Goal: Transaction & Acquisition: Book appointment/travel/reservation

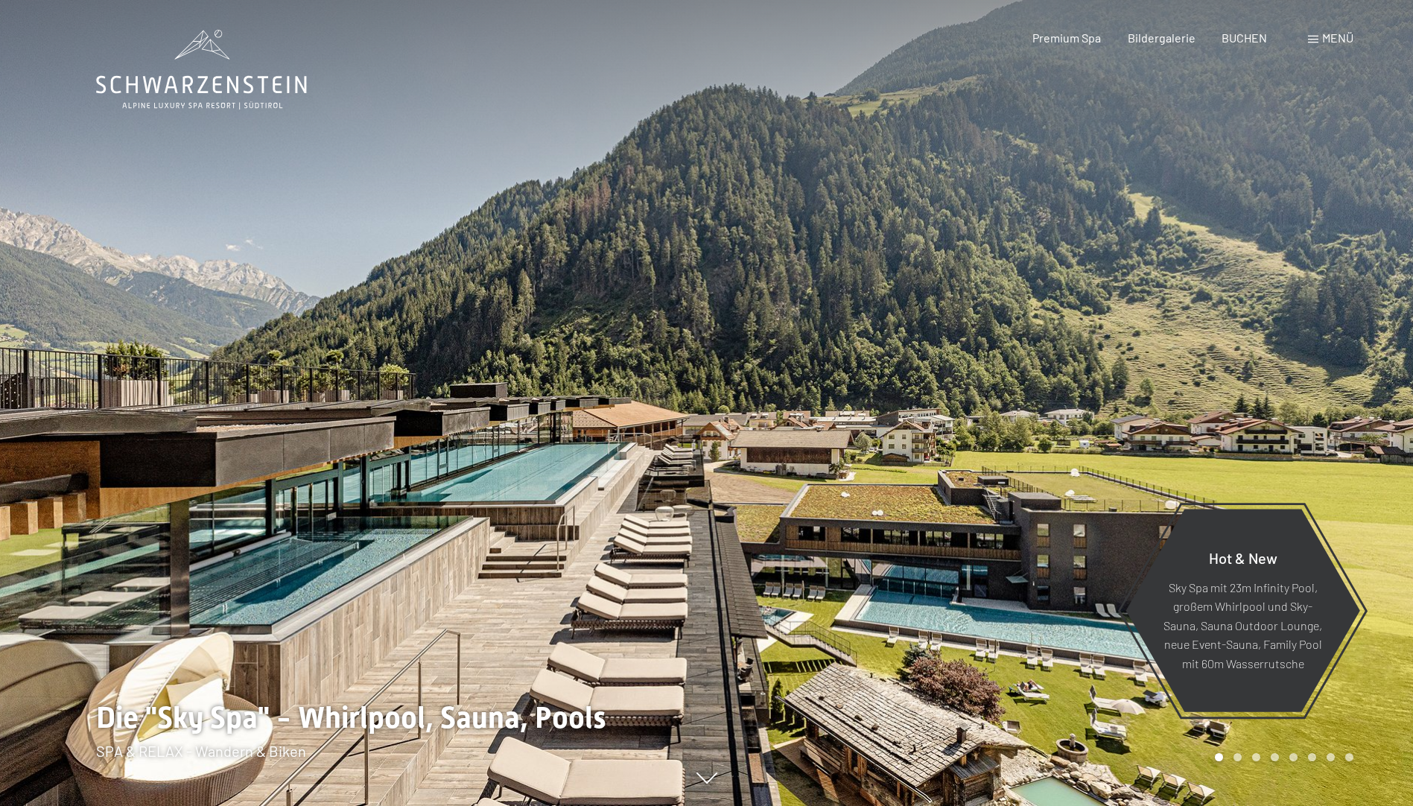
click at [1244, 46] on div "Buchen Anfragen Premium Spa Bildergalerie BUCHEN Menü DE IT EN Gutschein Bilder…" at bounding box center [1166, 38] width 373 height 16
click at [1244, 34] on span "BUCHEN" at bounding box center [1243, 35] width 45 height 14
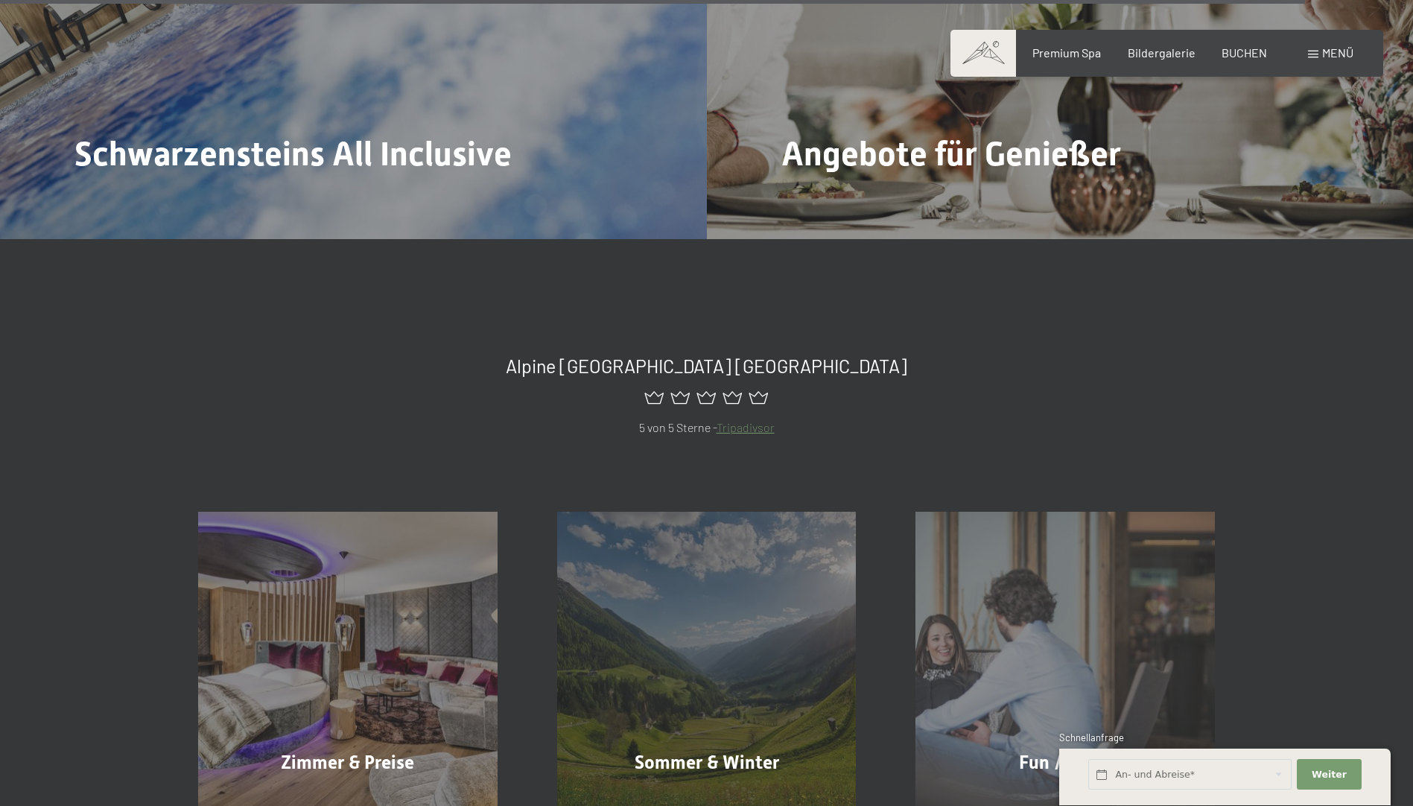
scroll to position [7075, 0]
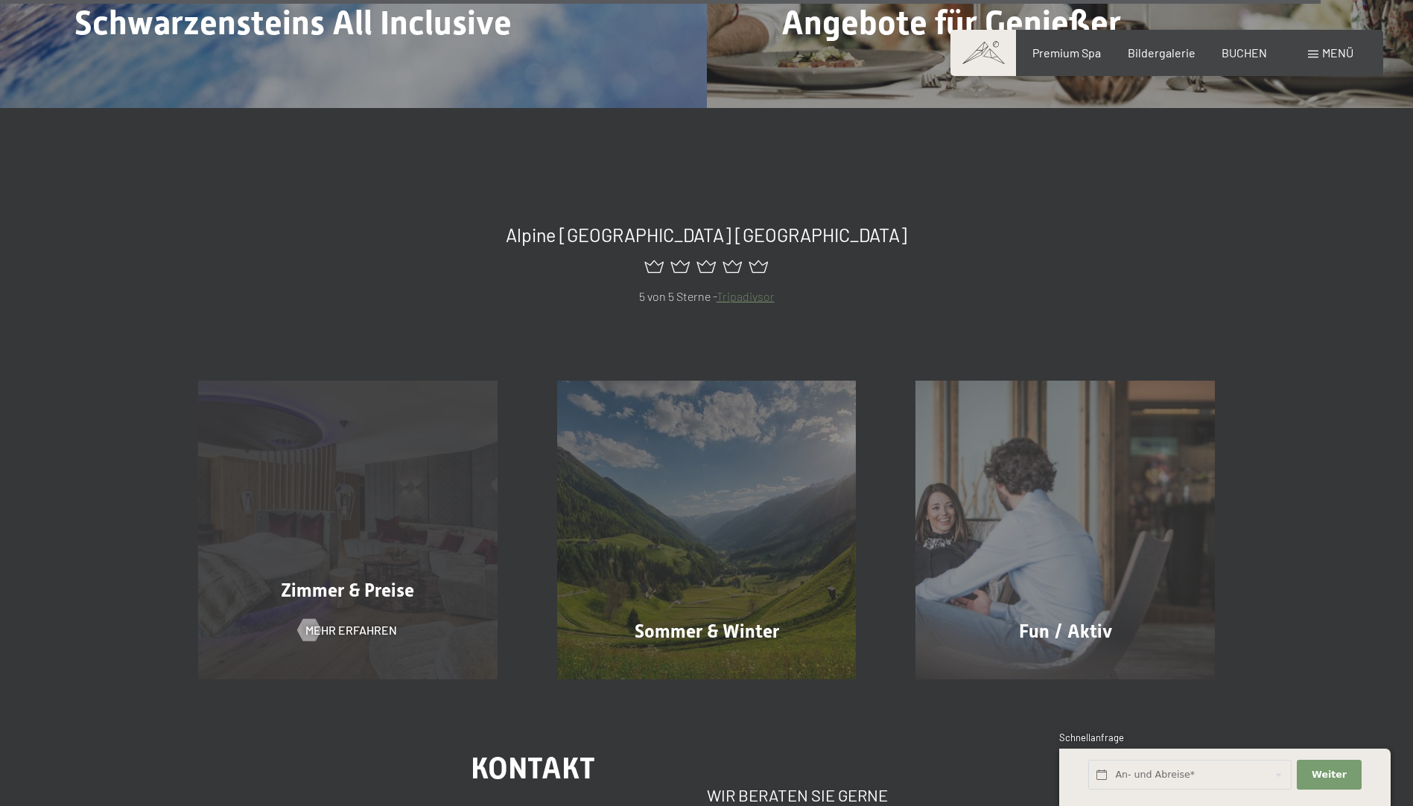
click at [435, 580] on div "Zimmer & Preise Mehr erfahren" at bounding box center [347, 530] width 359 height 299
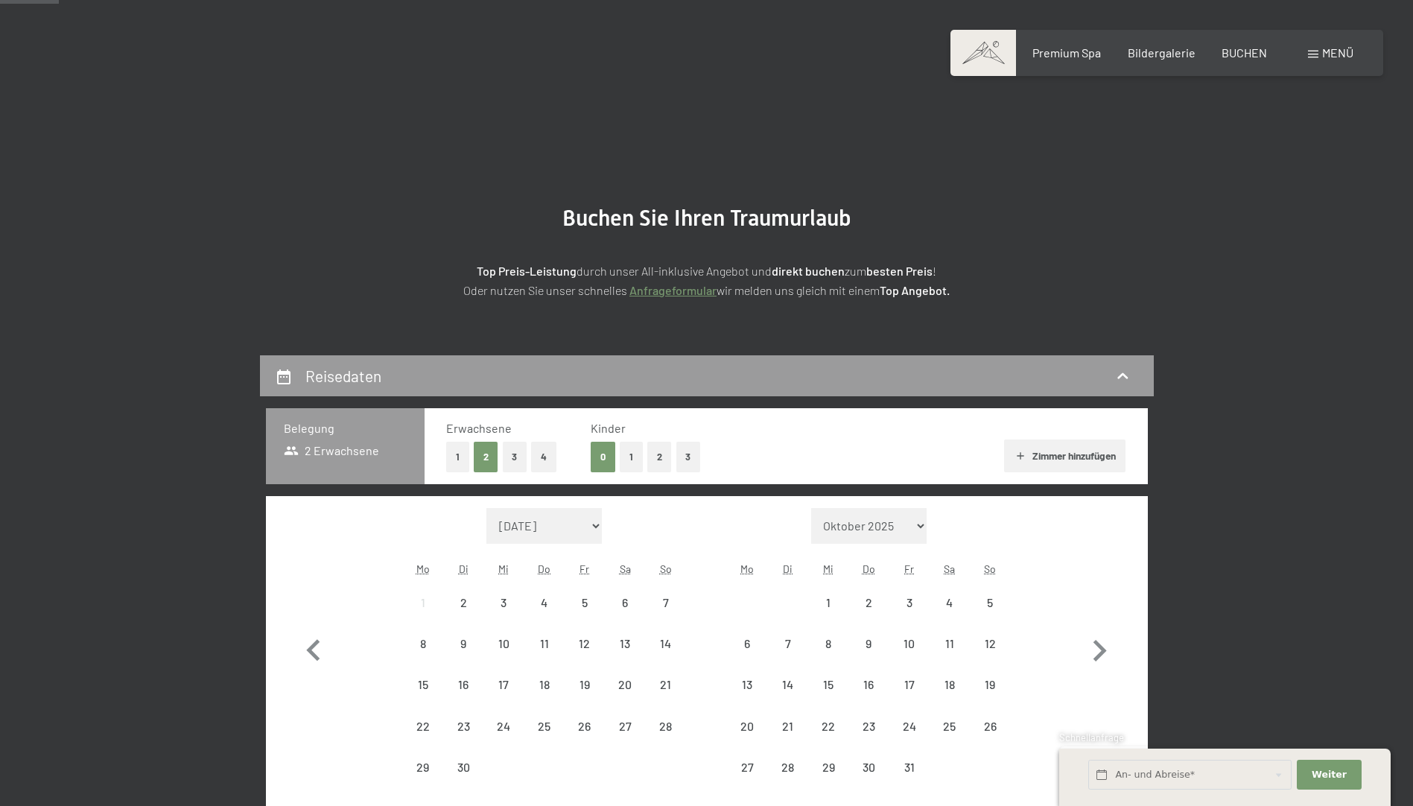
scroll to position [149, 0]
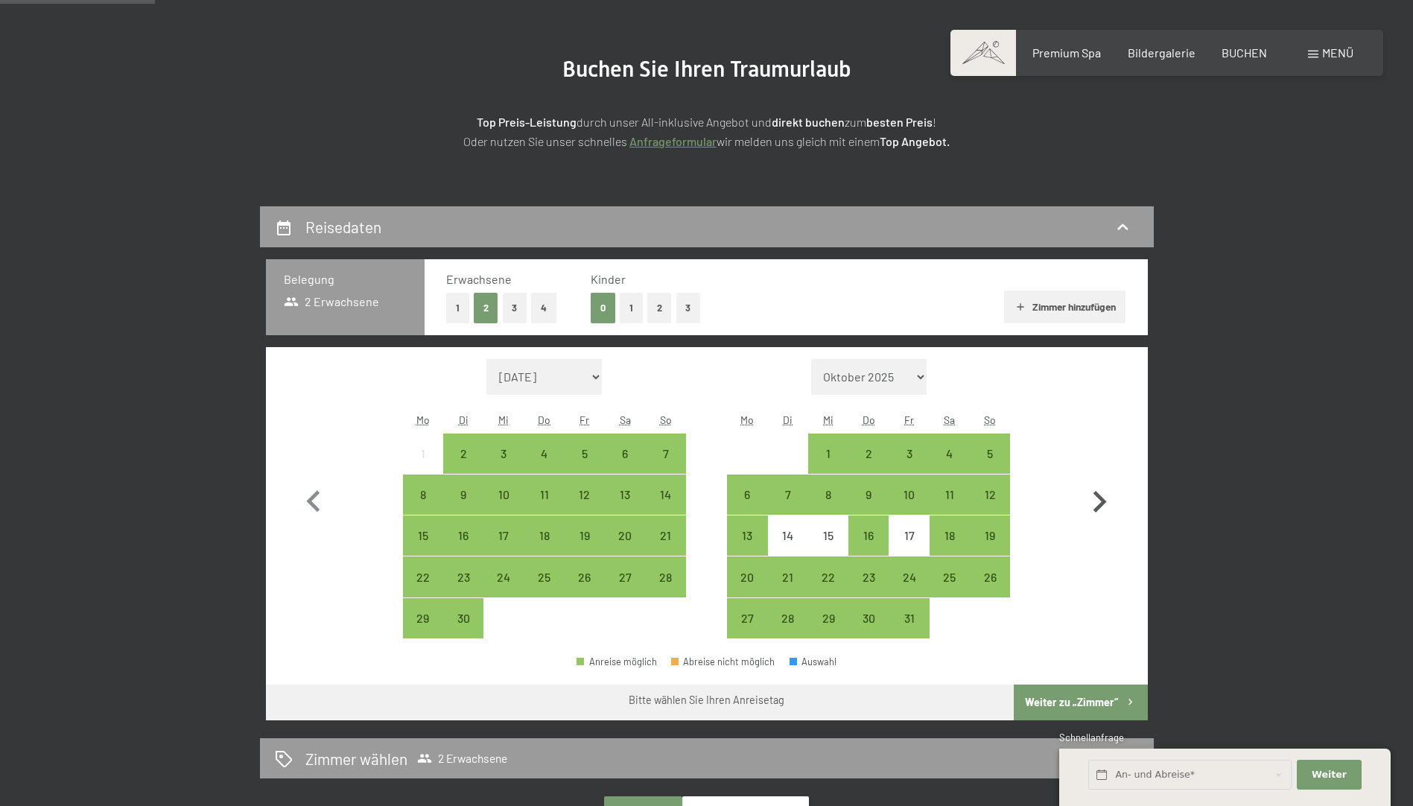
click at [1102, 500] on icon "button" at bounding box center [1099, 502] width 13 height 22
select select "2025-10-01"
select select "2025-11-01"
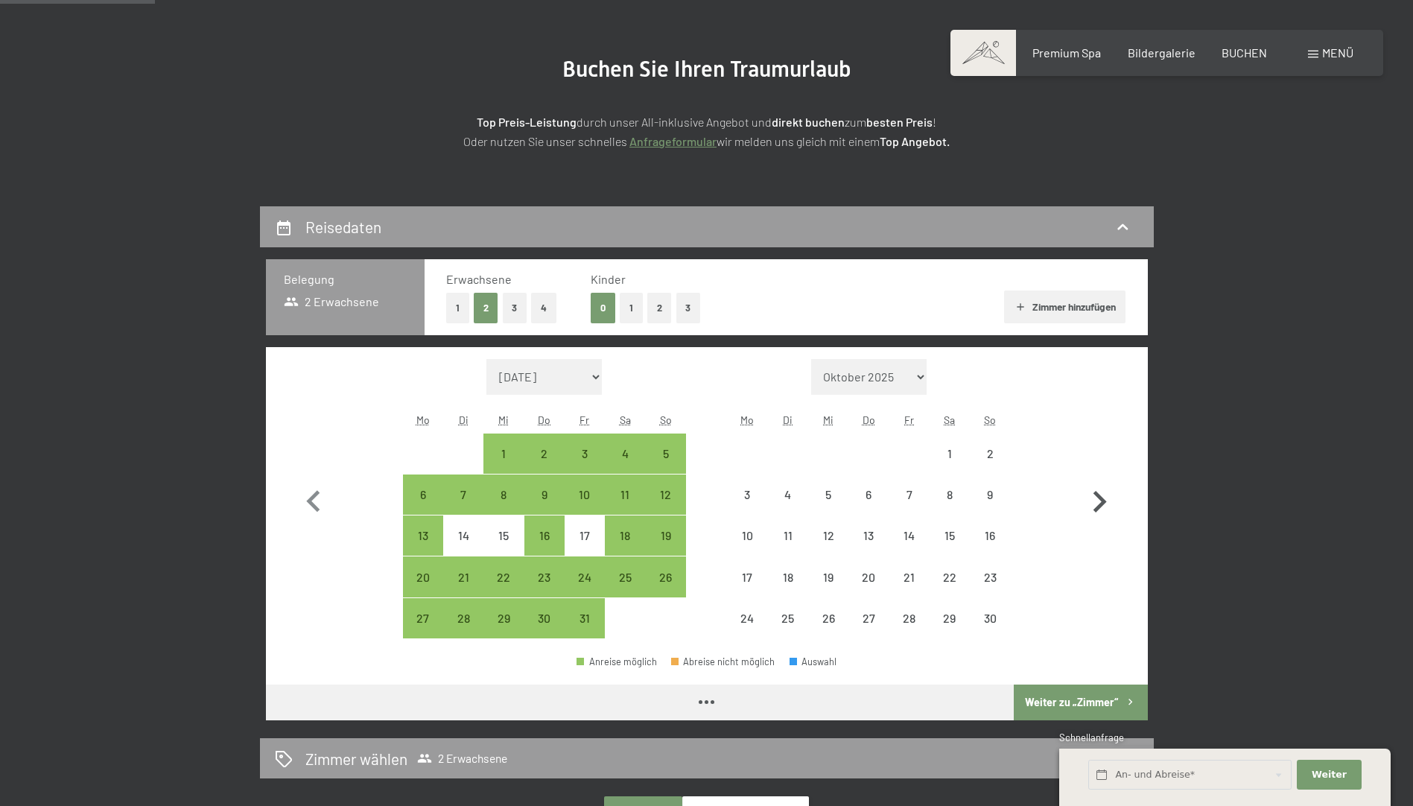
click at [1102, 500] on icon "button" at bounding box center [1099, 502] width 13 height 22
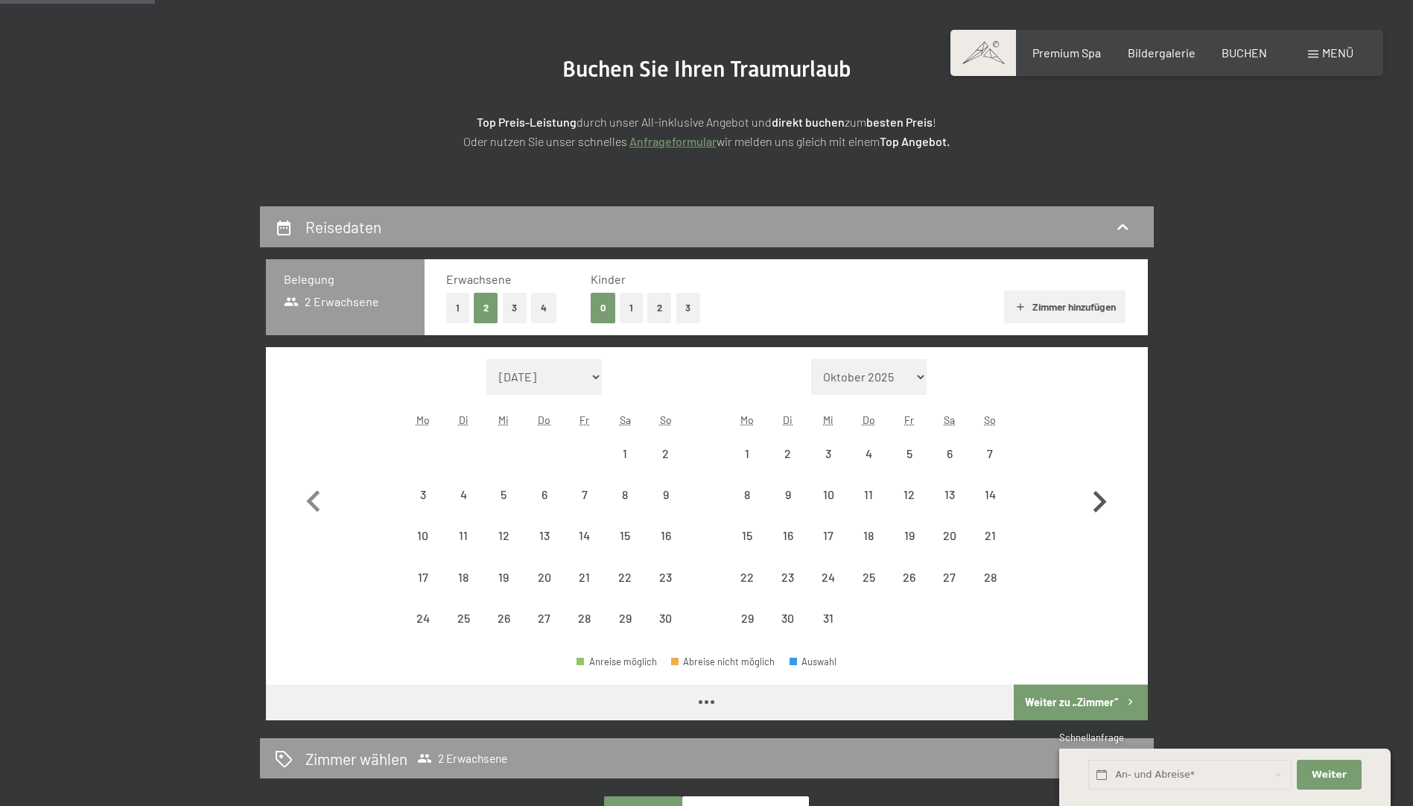
click at [1102, 500] on icon "button" at bounding box center [1099, 502] width 13 height 22
select select "2026-01-01"
select select "2026-02-01"
click at [1102, 500] on icon "button" at bounding box center [1099, 502] width 13 height 22
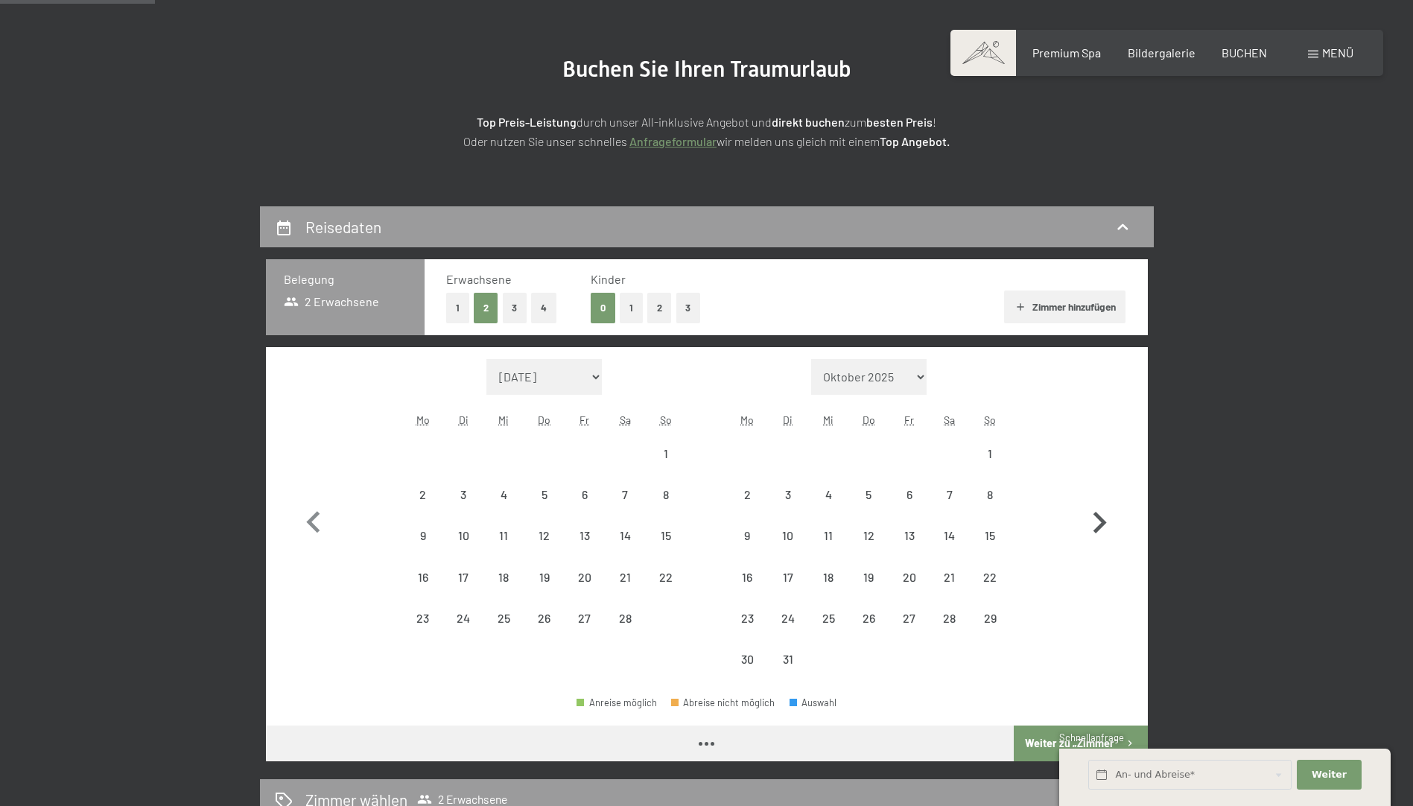
select select "2026-02-01"
select select "2026-03-01"
select select "2026-02-01"
select select "2026-03-01"
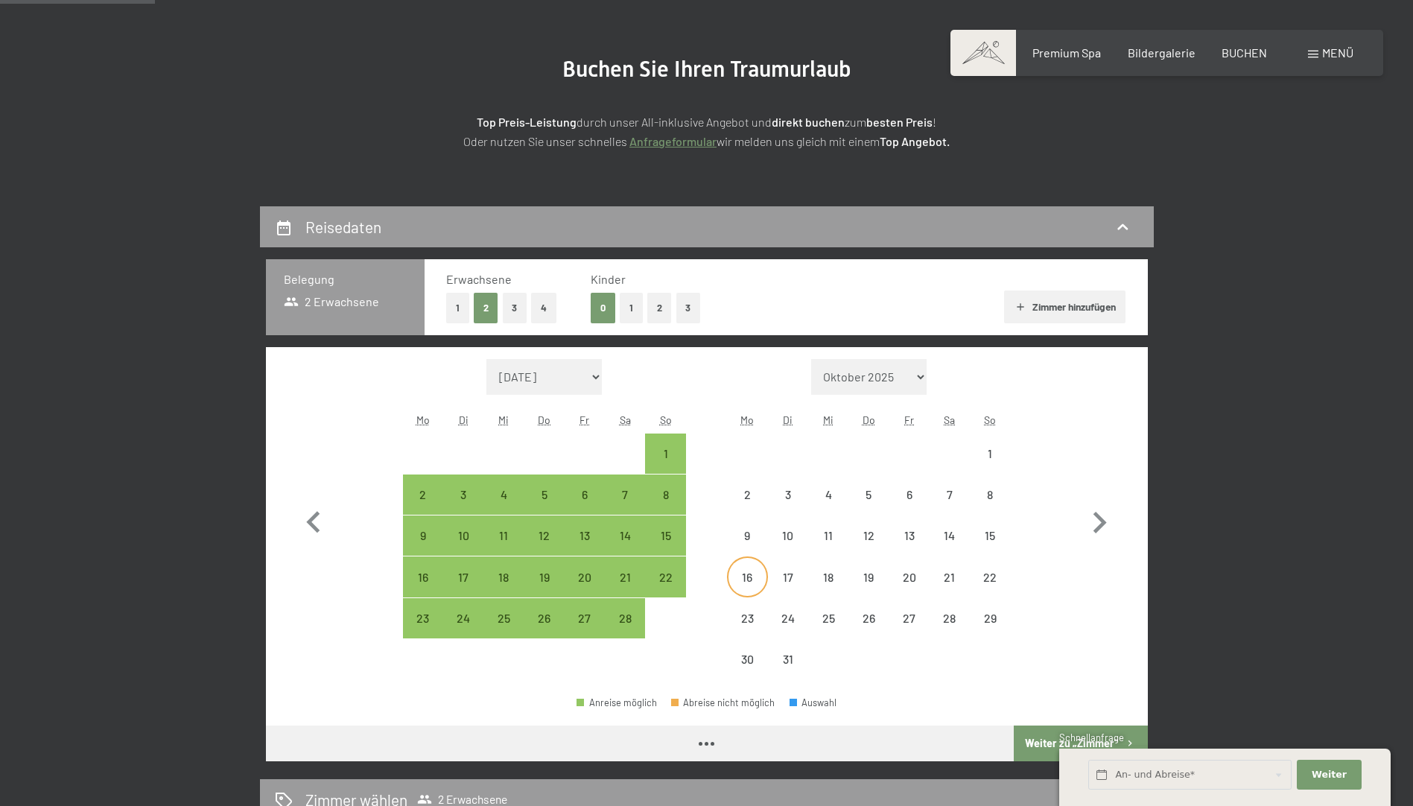
select select "2026-02-01"
select select "2026-03-01"
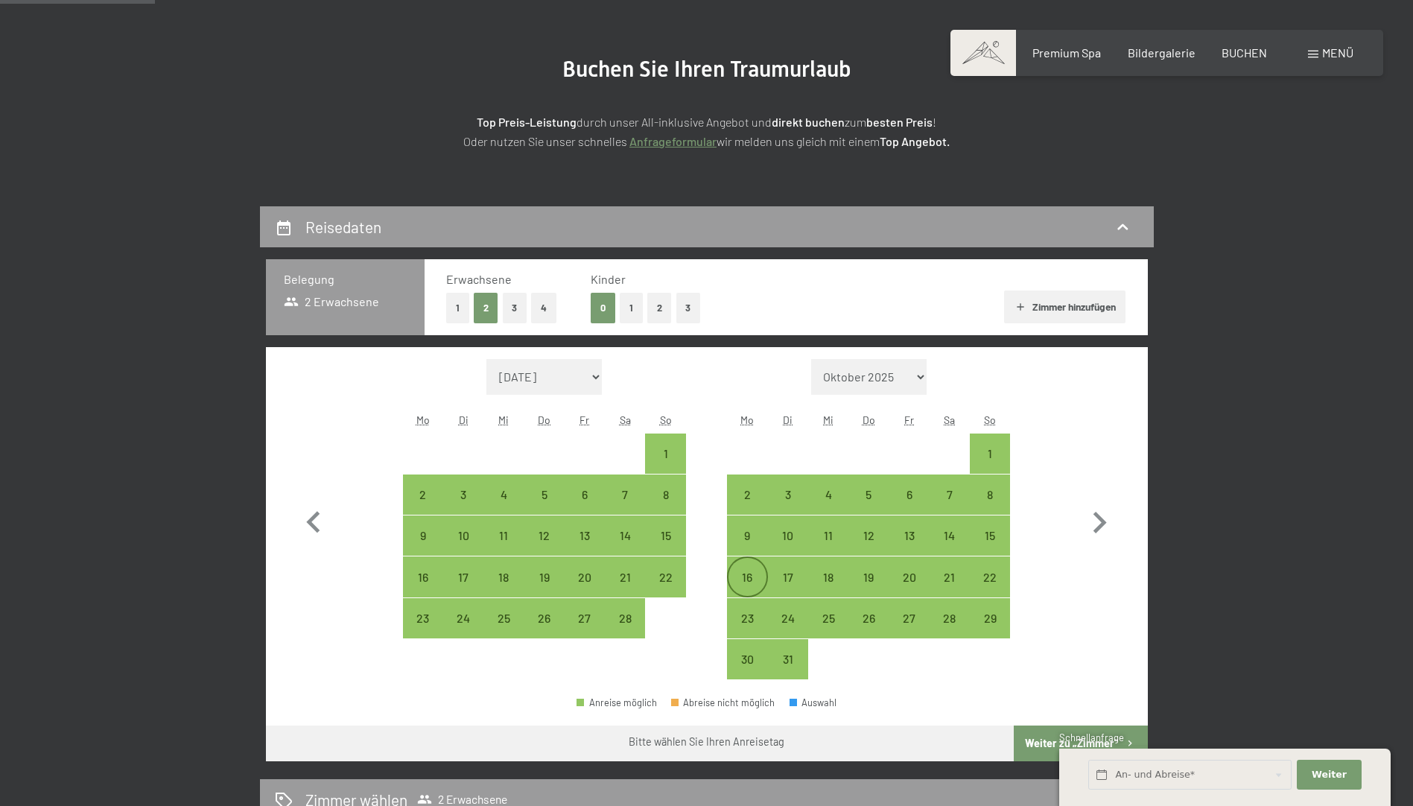
click at [748, 585] on div "16" at bounding box center [746, 589] width 37 height 37
select select "2026-02-01"
select select "2026-03-01"
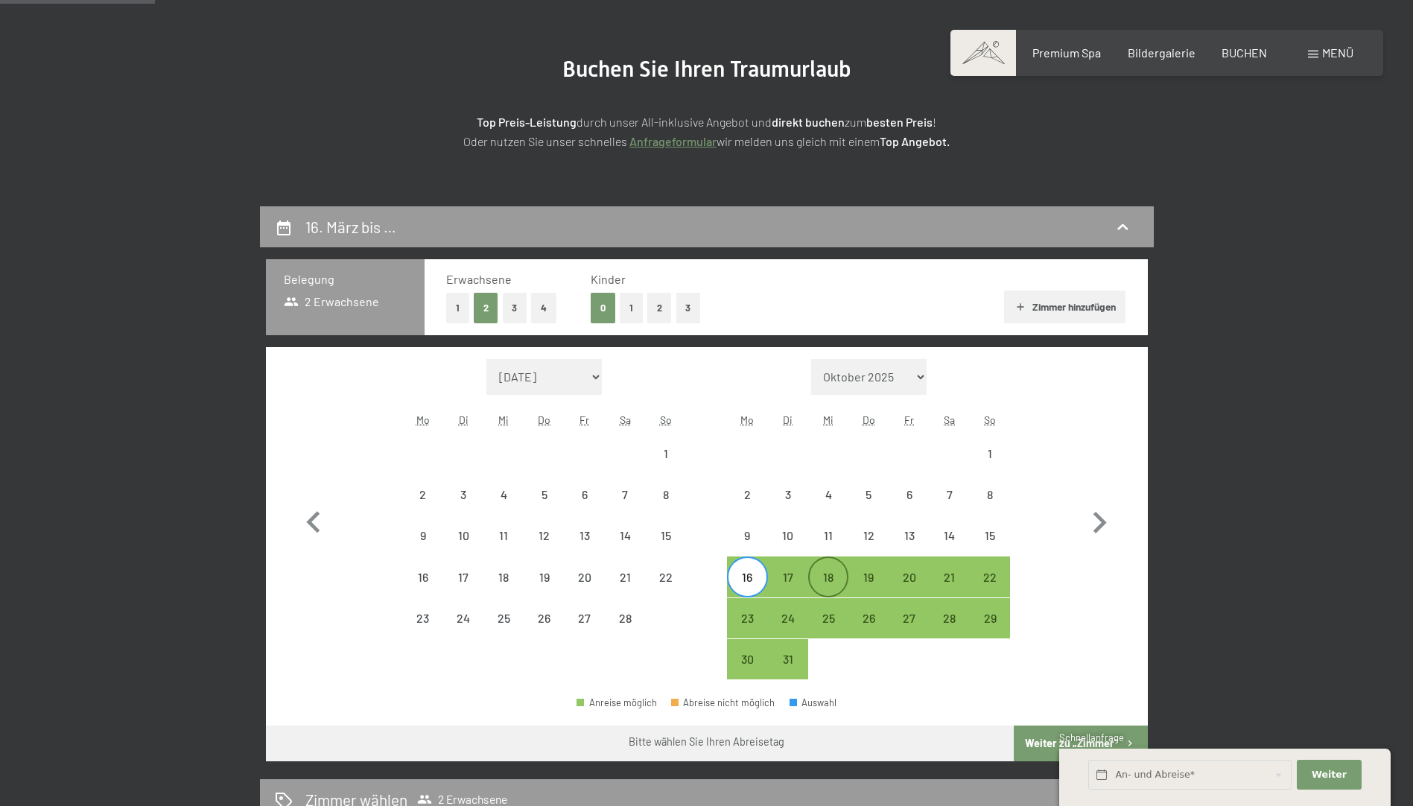
click at [844, 579] on div "18" at bounding box center [828, 589] width 37 height 37
select select "2026-02-01"
select select "2026-03-01"
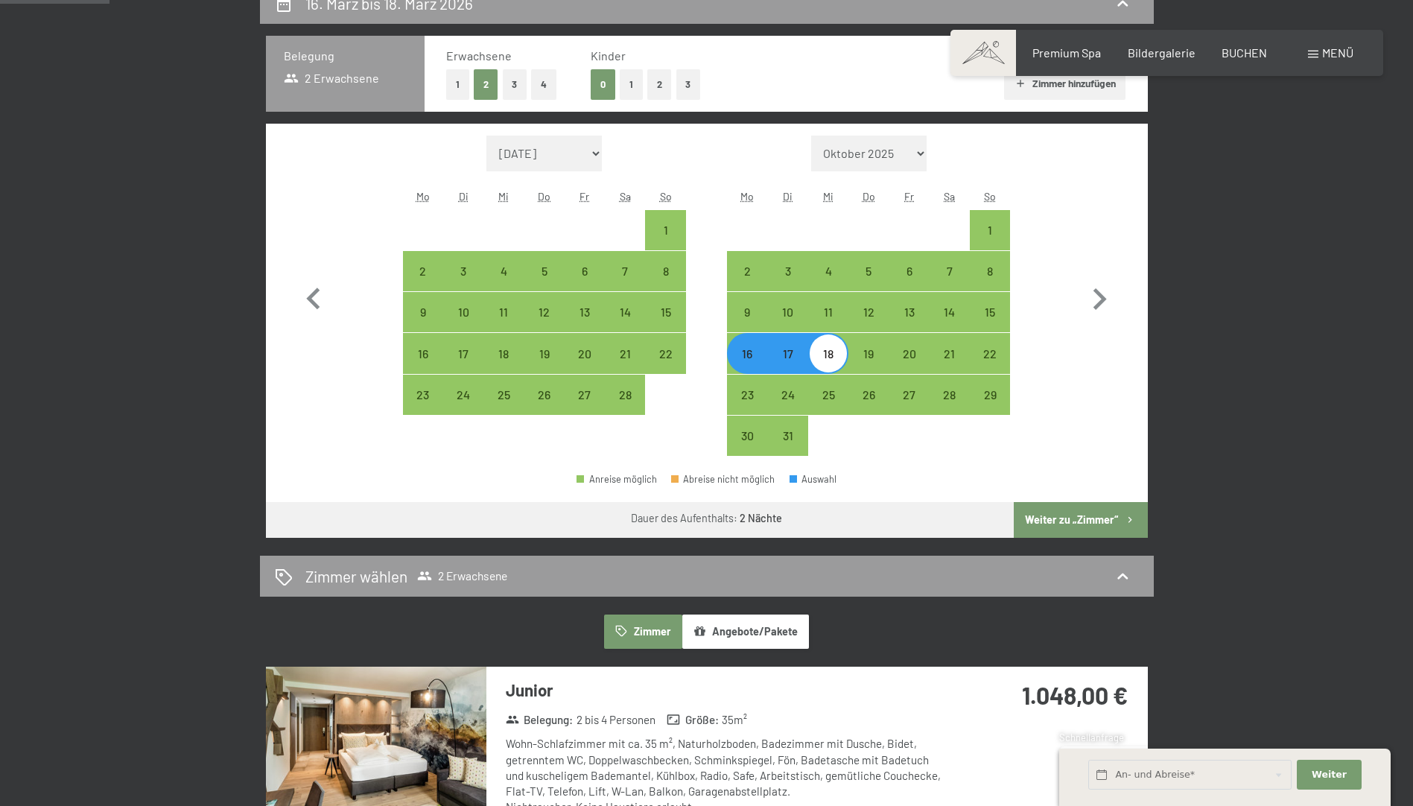
click at [1116, 523] on button "Weiter zu „Zimmer“" at bounding box center [1080, 520] width 133 height 36
select select "2026-02-01"
select select "2026-03-01"
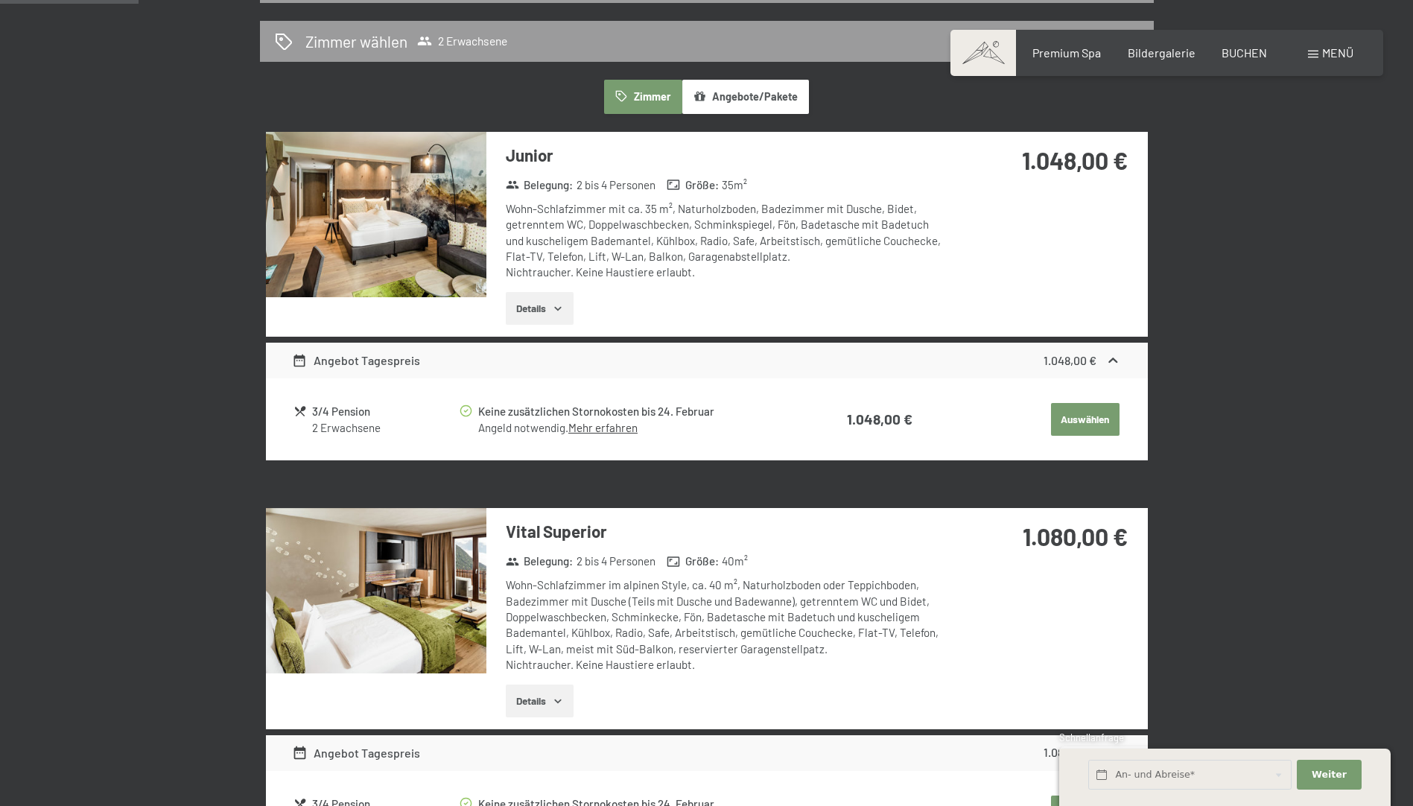
scroll to position [281, 0]
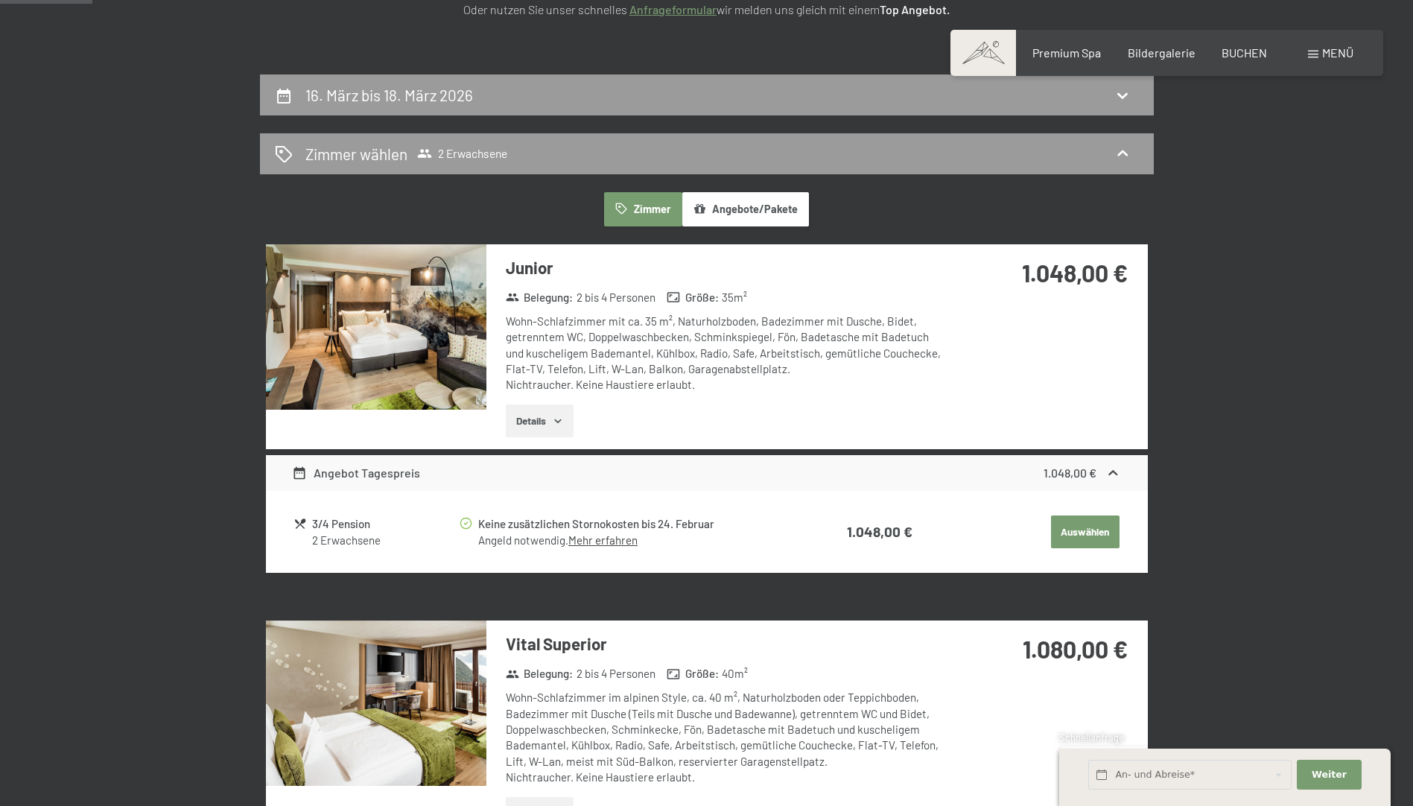
click at [1102, 533] on button "Auswählen" at bounding box center [1085, 531] width 69 height 33
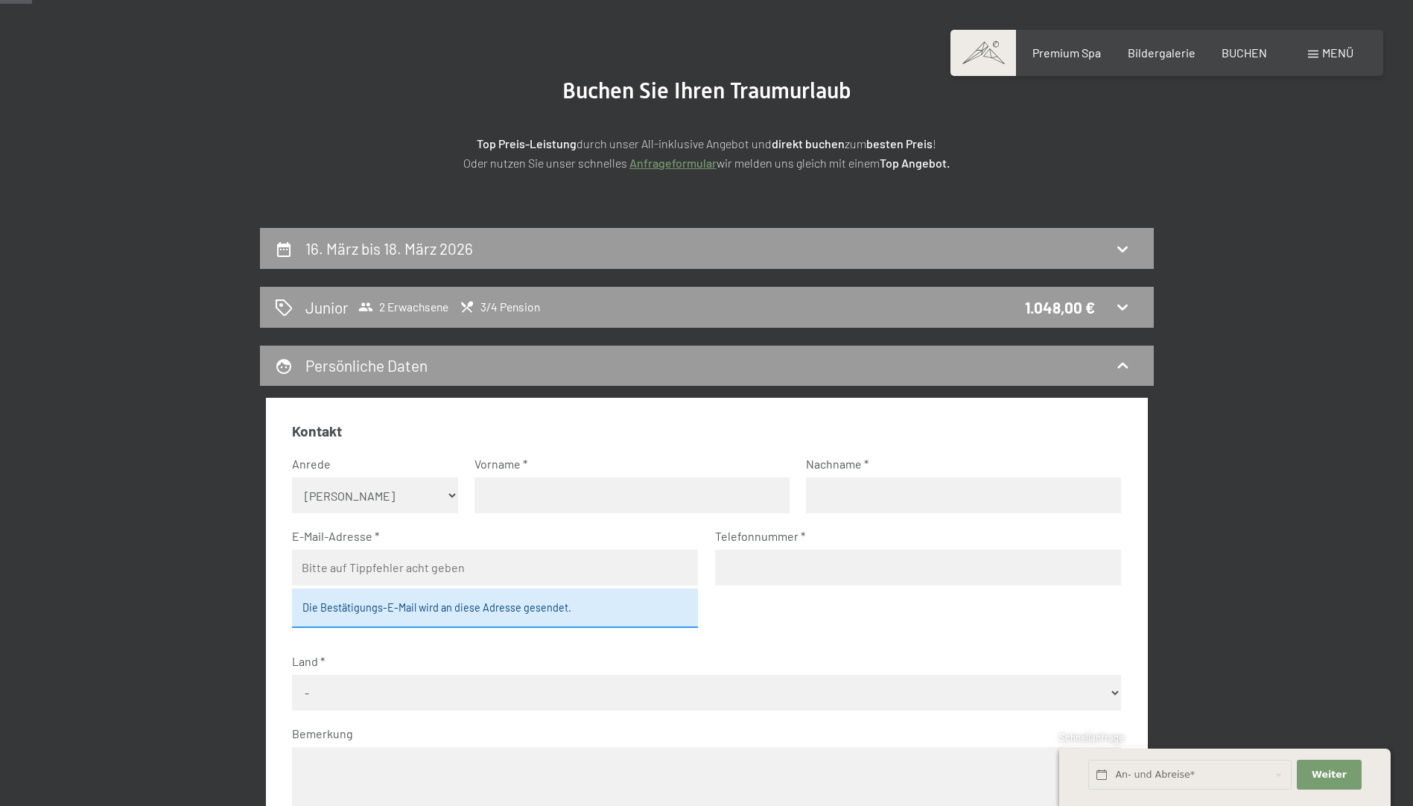
scroll to position [0, 0]
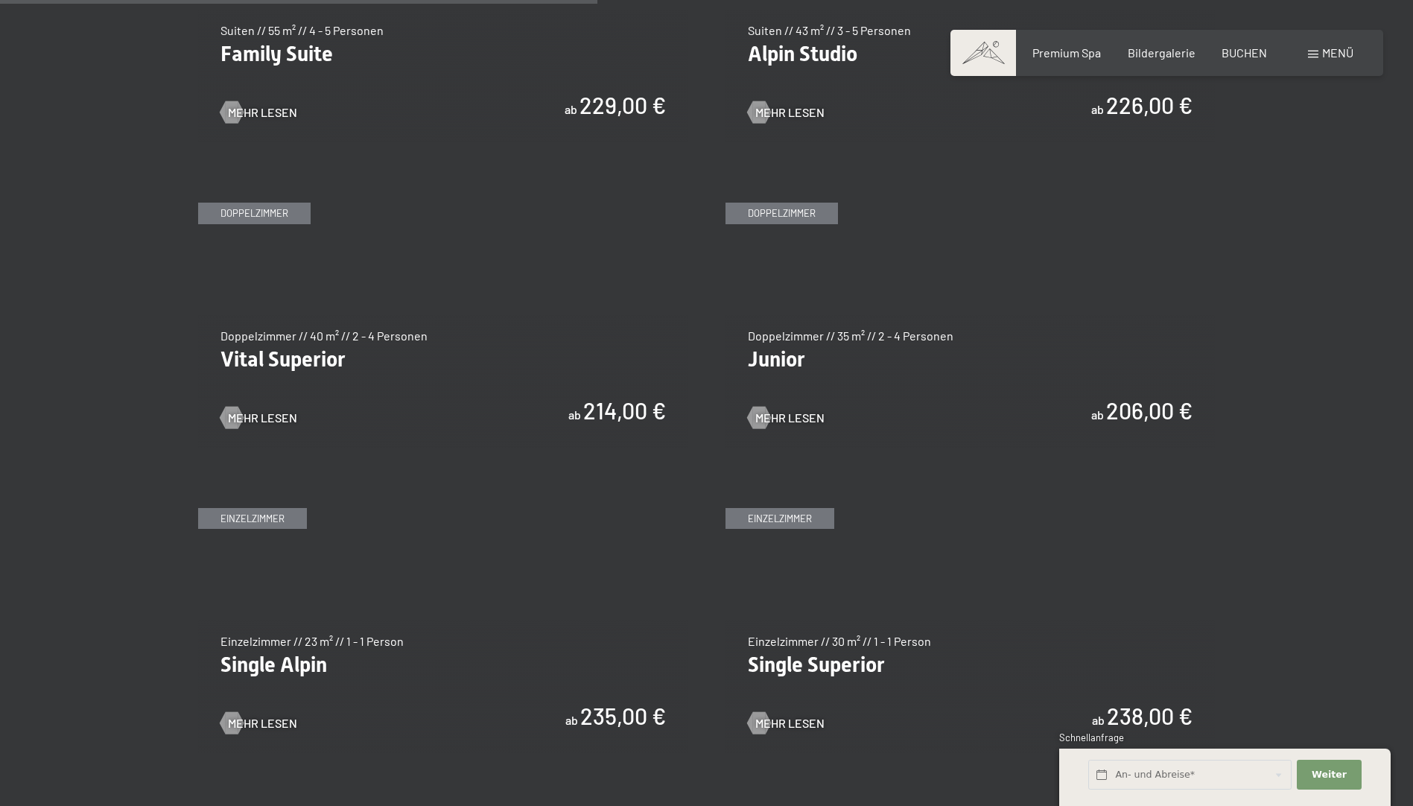
scroll to position [1936, 0]
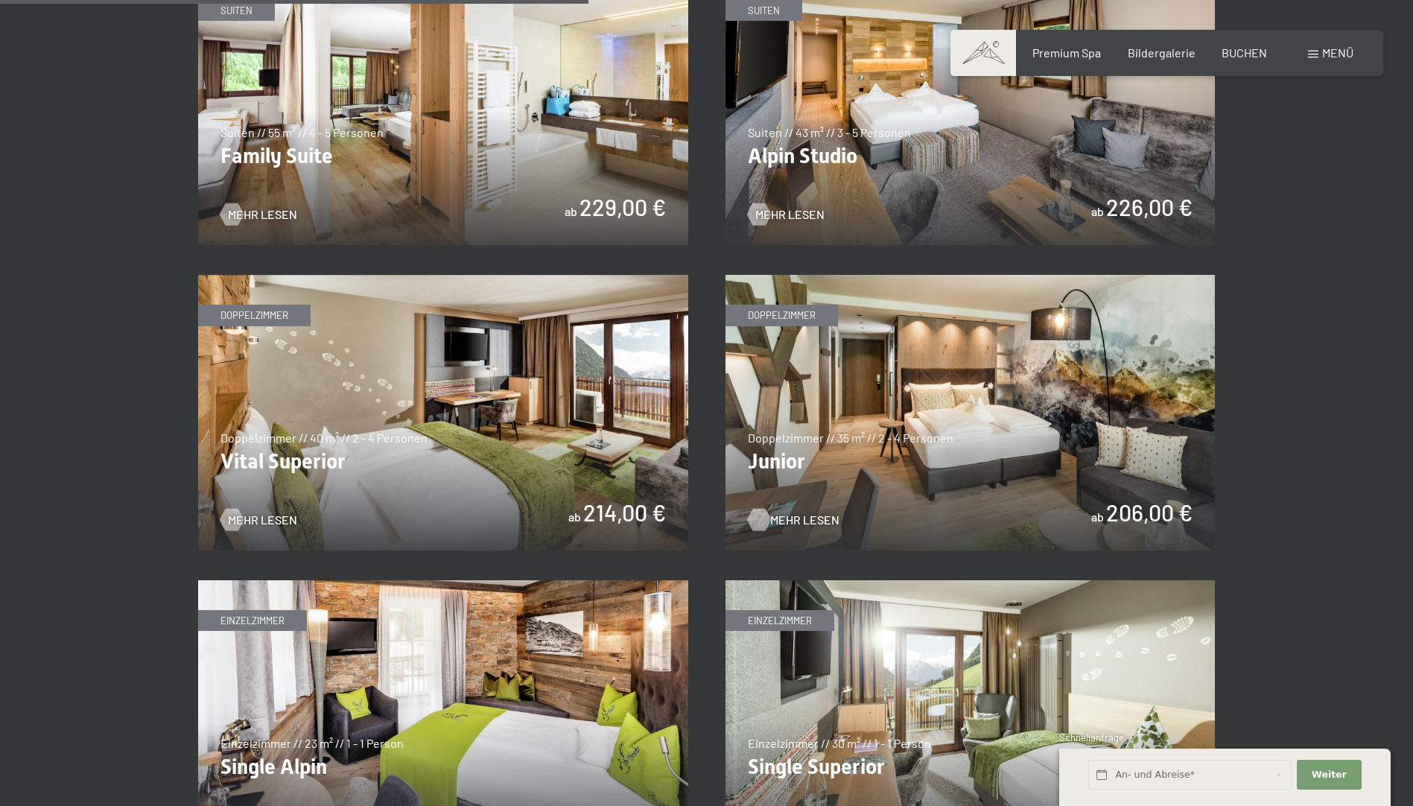
click at [765, 509] on div at bounding box center [758, 520] width 13 height 22
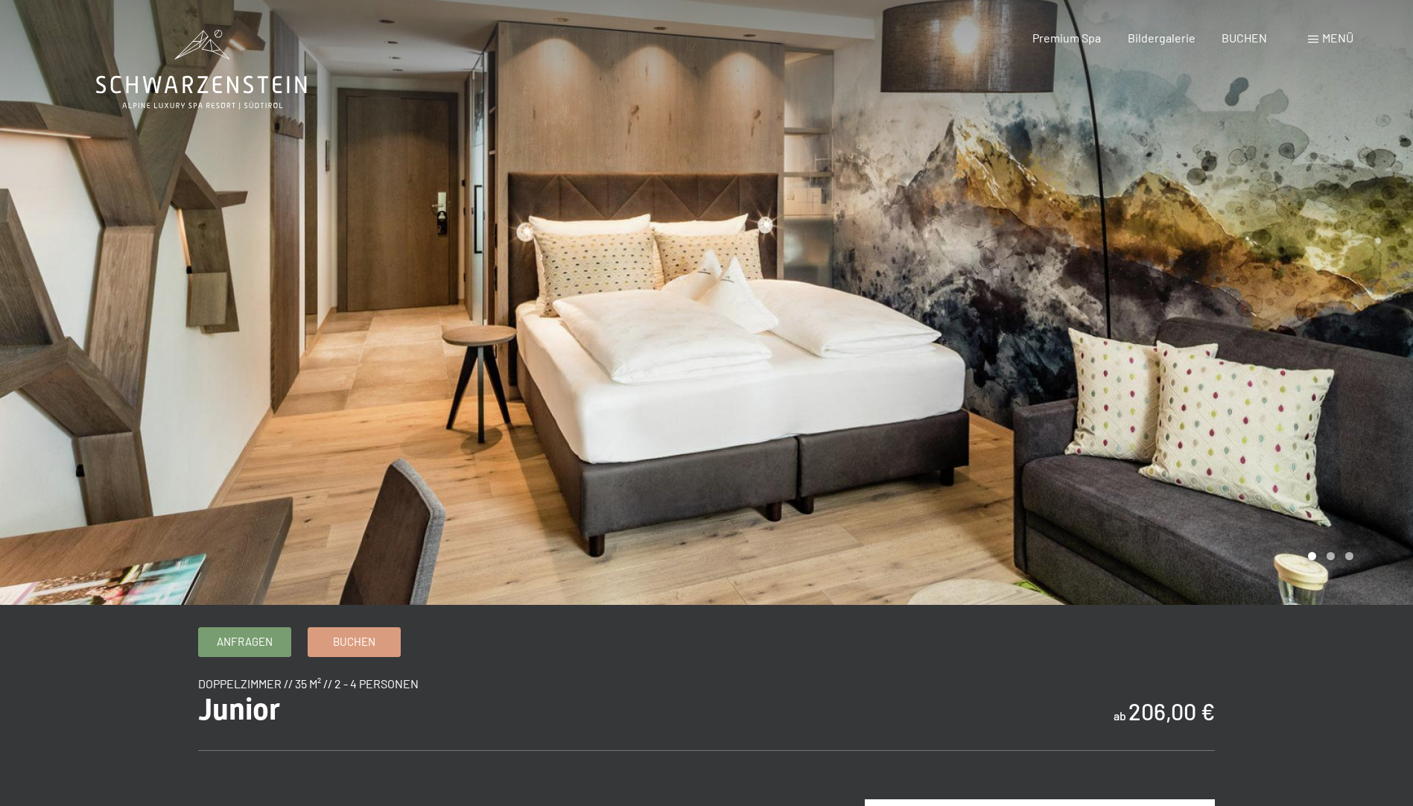
click at [1276, 285] on div at bounding box center [1060, 302] width 707 height 605
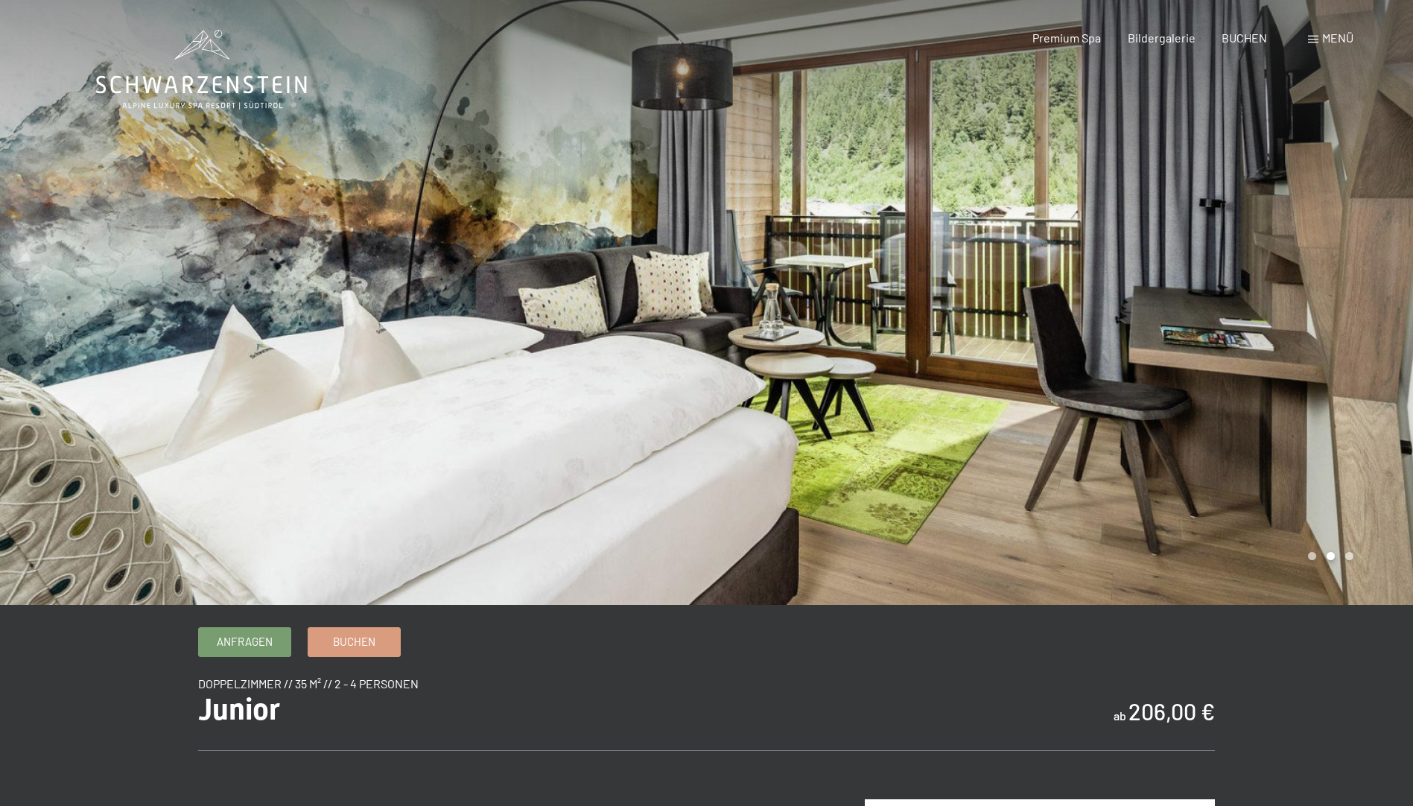
click at [1276, 285] on div at bounding box center [1060, 302] width 707 height 605
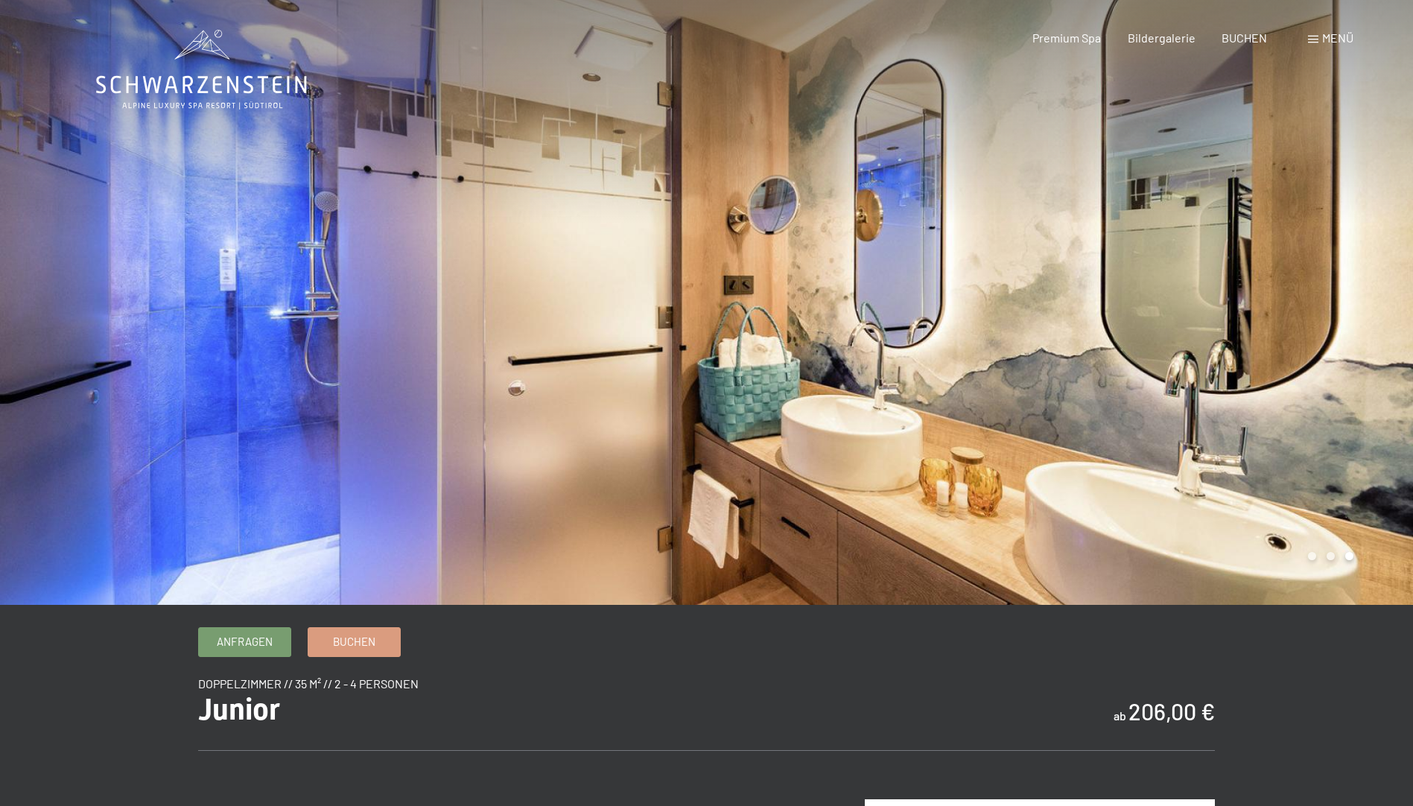
click at [1276, 285] on div at bounding box center [1060, 302] width 707 height 605
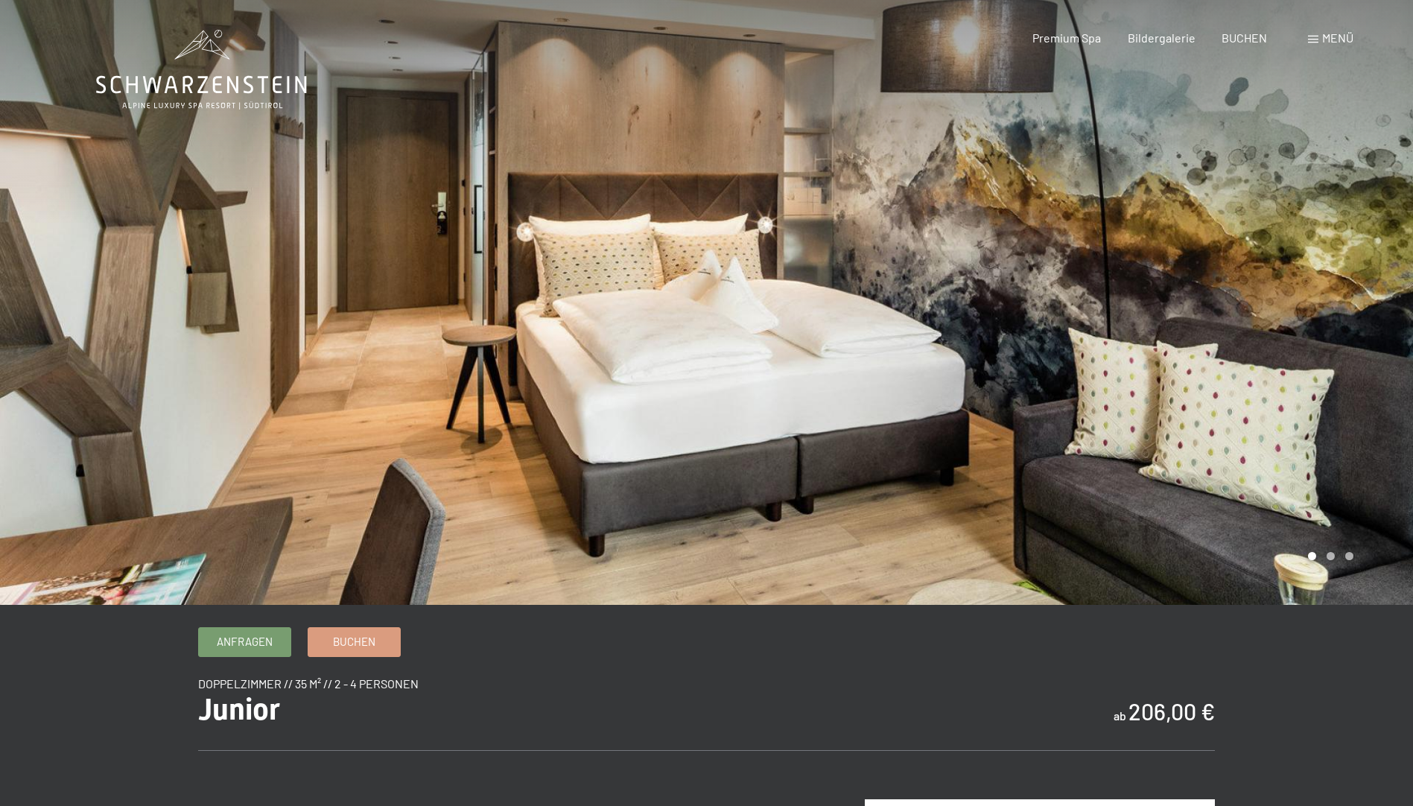
click at [1276, 285] on div at bounding box center [1060, 302] width 707 height 605
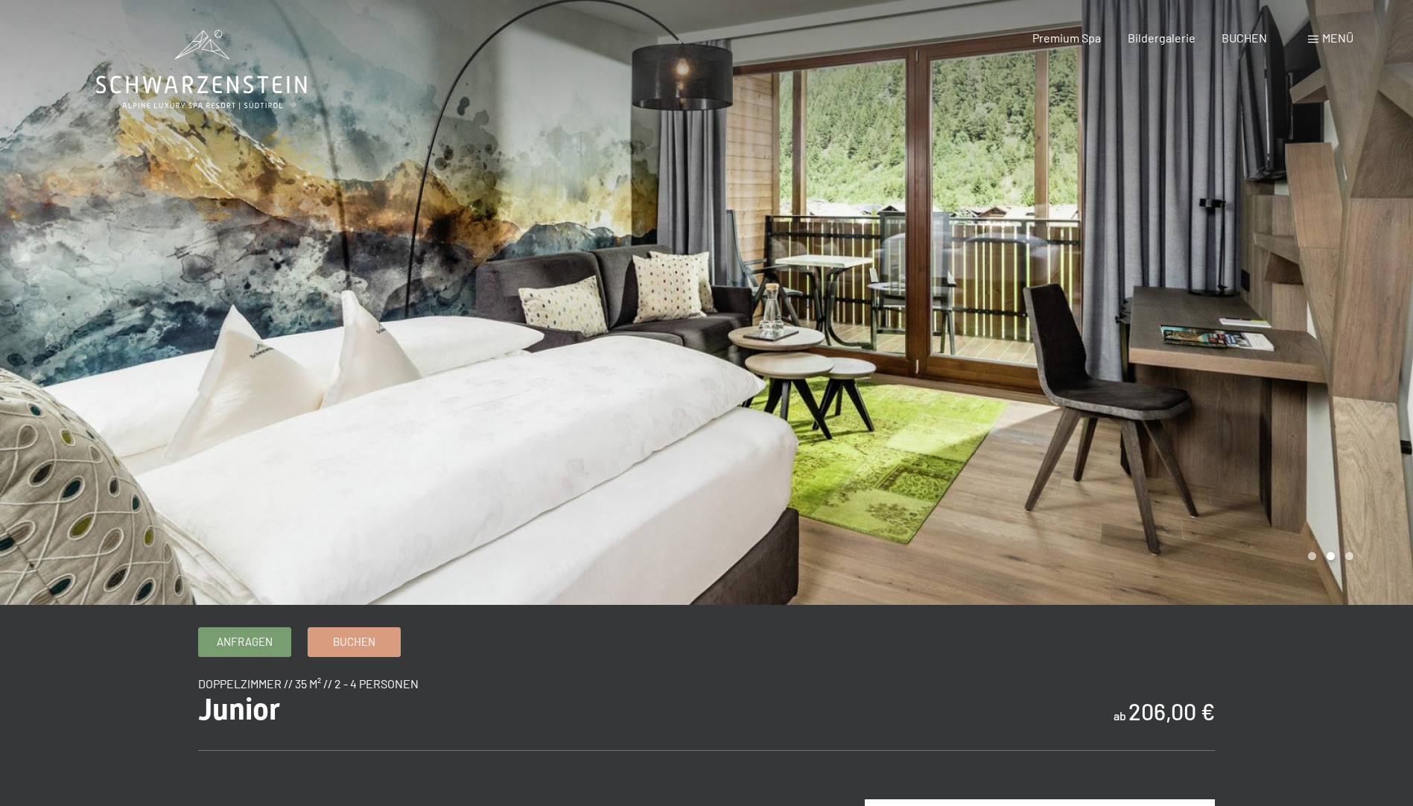
click at [1276, 285] on div at bounding box center [1060, 302] width 707 height 605
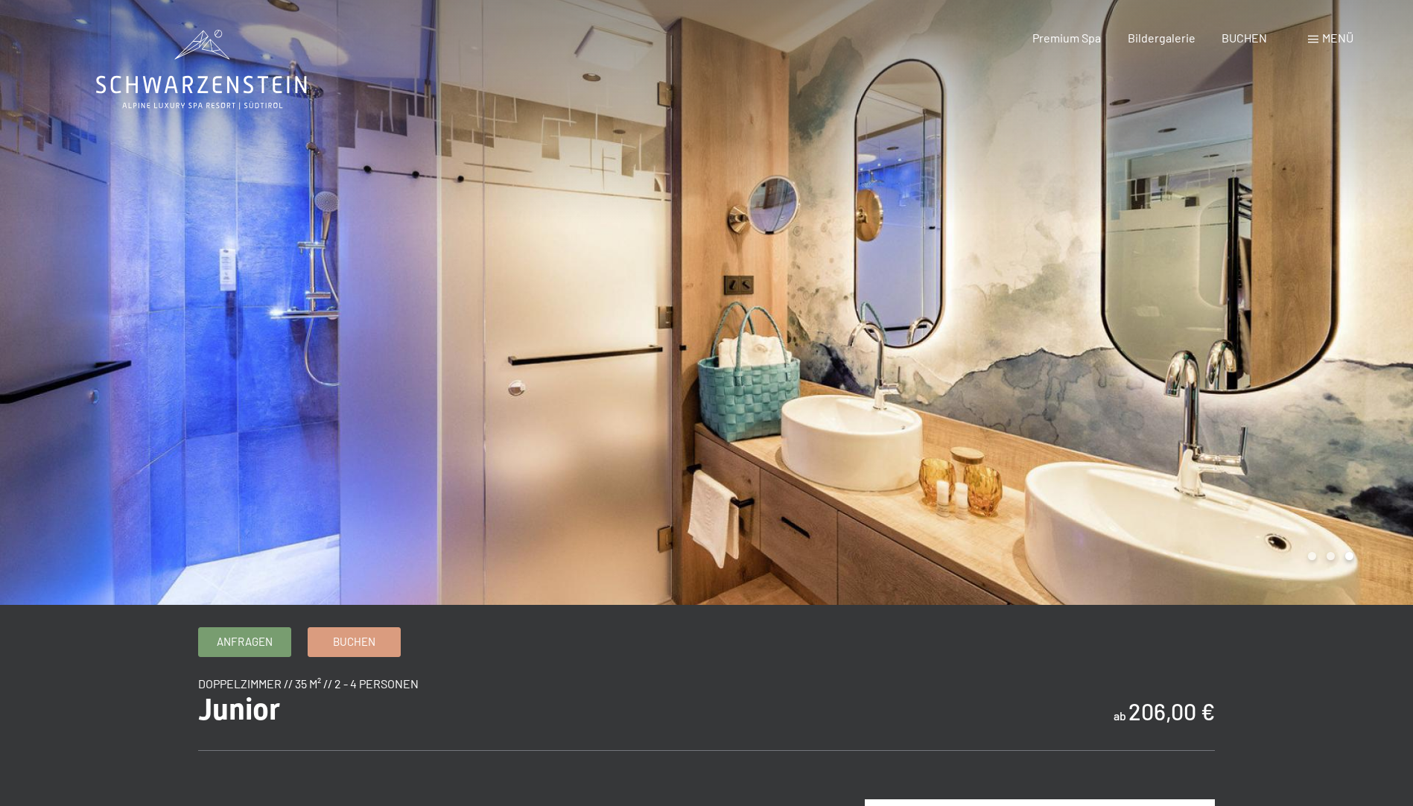
click at [57, 334] on div at bounding box center [353, 302] width 707 height 605
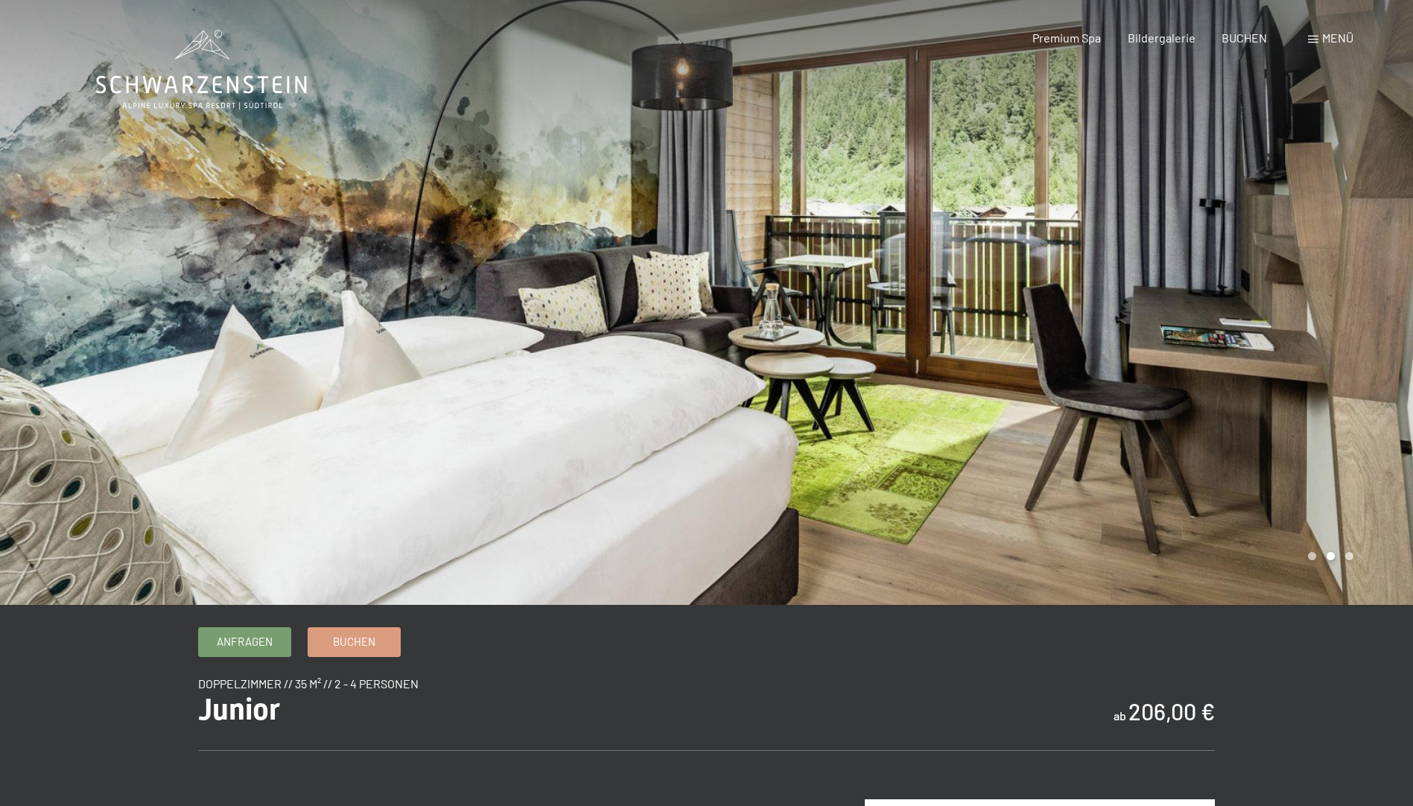
click at [1324, 330] on div at bounding box center [1060, 302] width 707 height 605
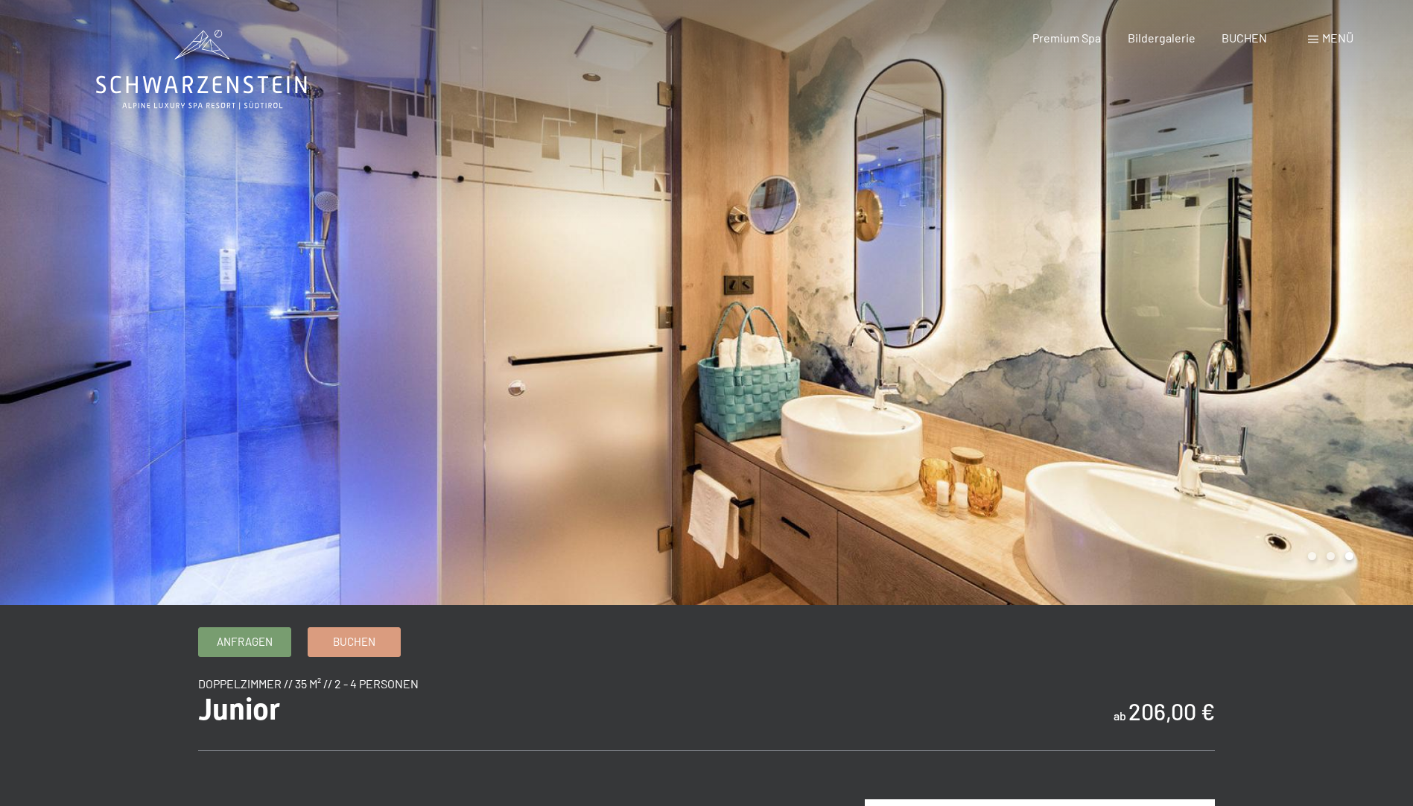
click at [1324, 330] on div at bounding box center [1060, 302] width 707 height 605
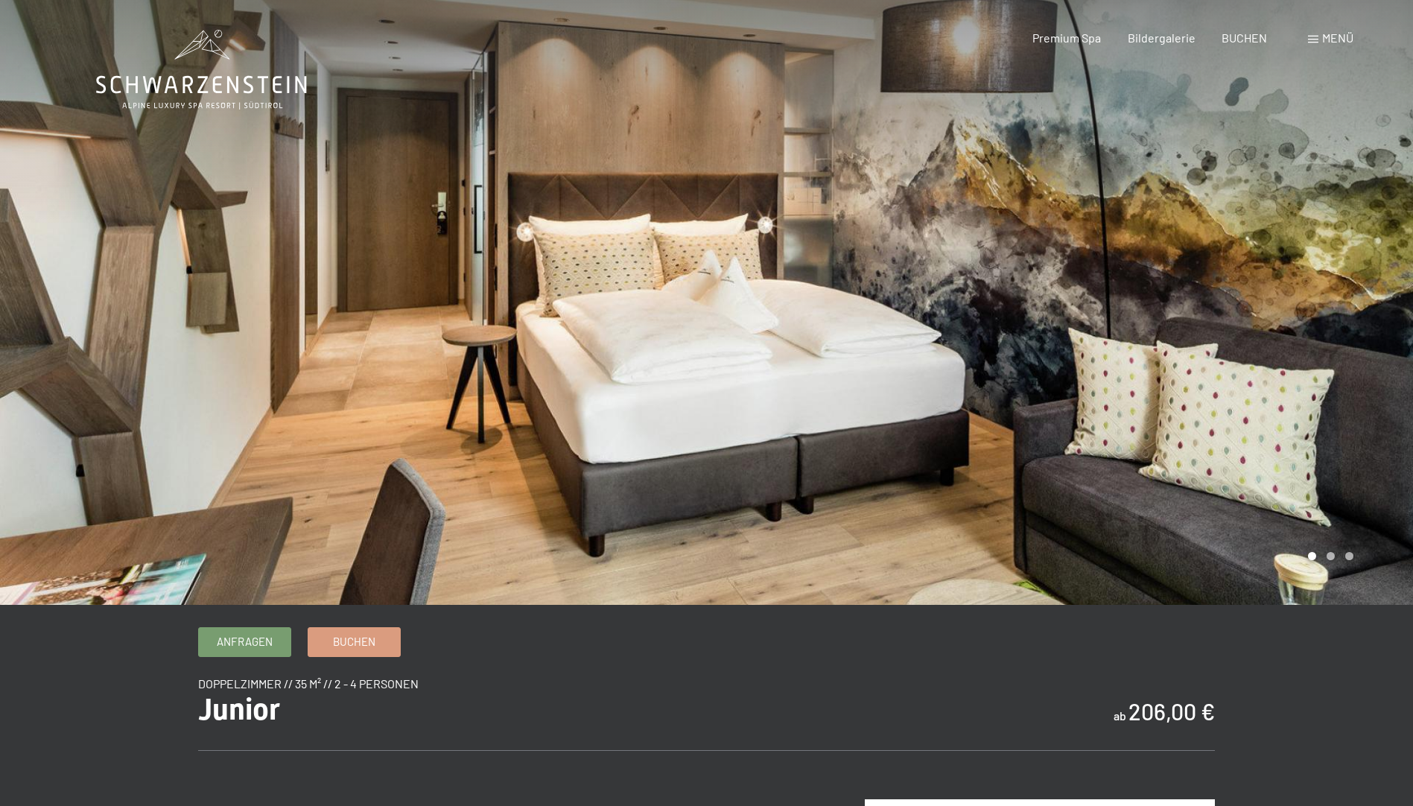
click at [1324, 330] on div at bounding box center [1060, 302] width 707 height 605
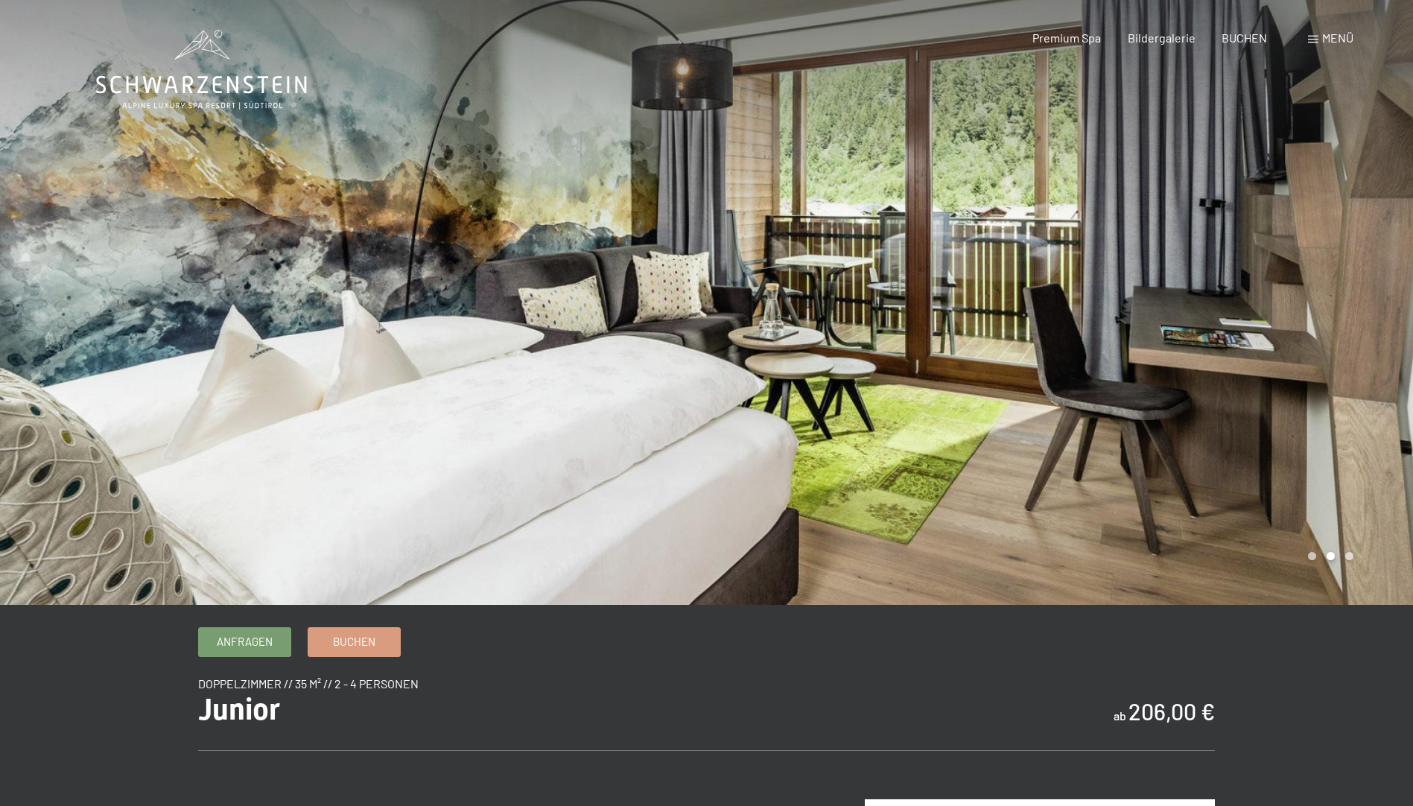
click at [1355, 294] on div at bounding box center [1060, 302] width 707 height 605
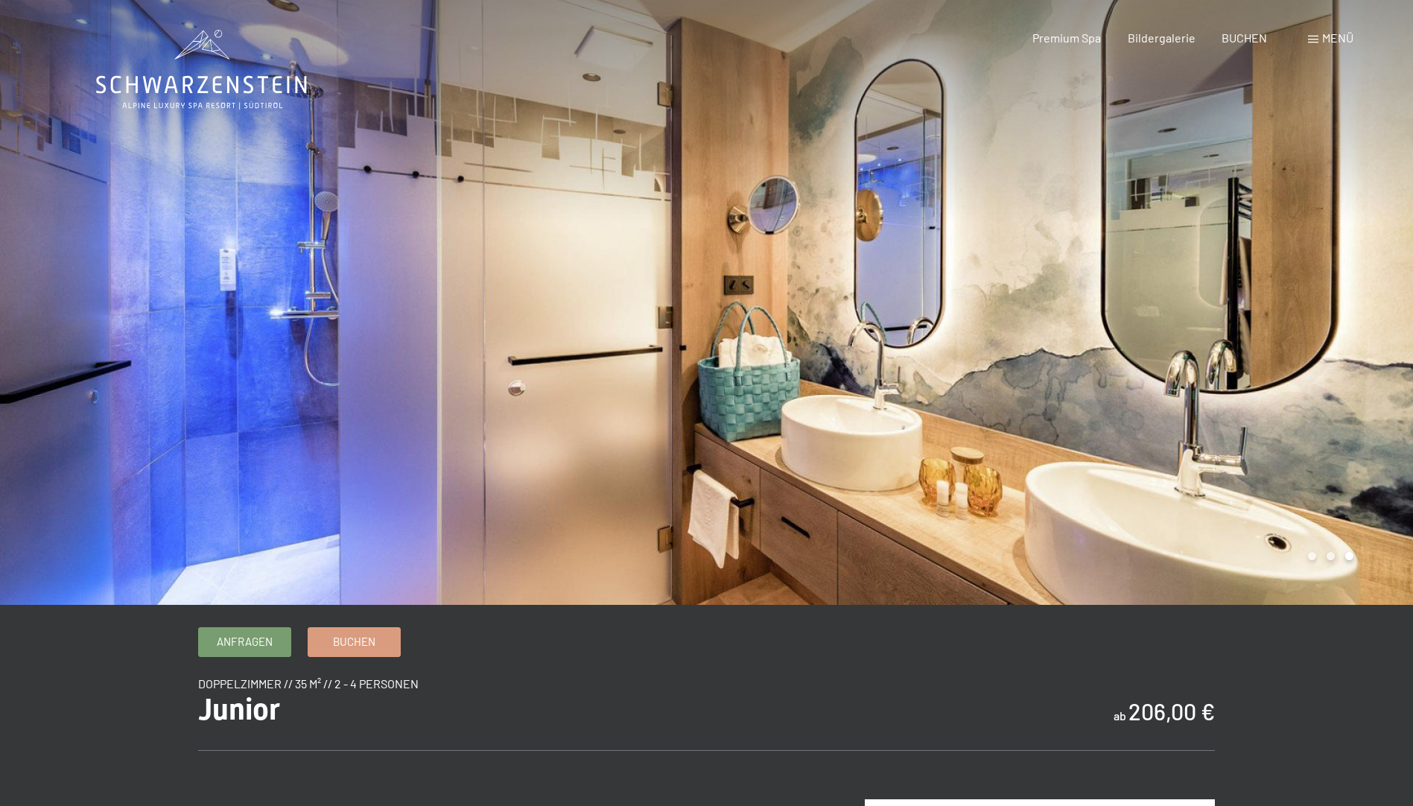
click at [1355, 294] on div at bounding box center [1060, 302] width 707 height 605
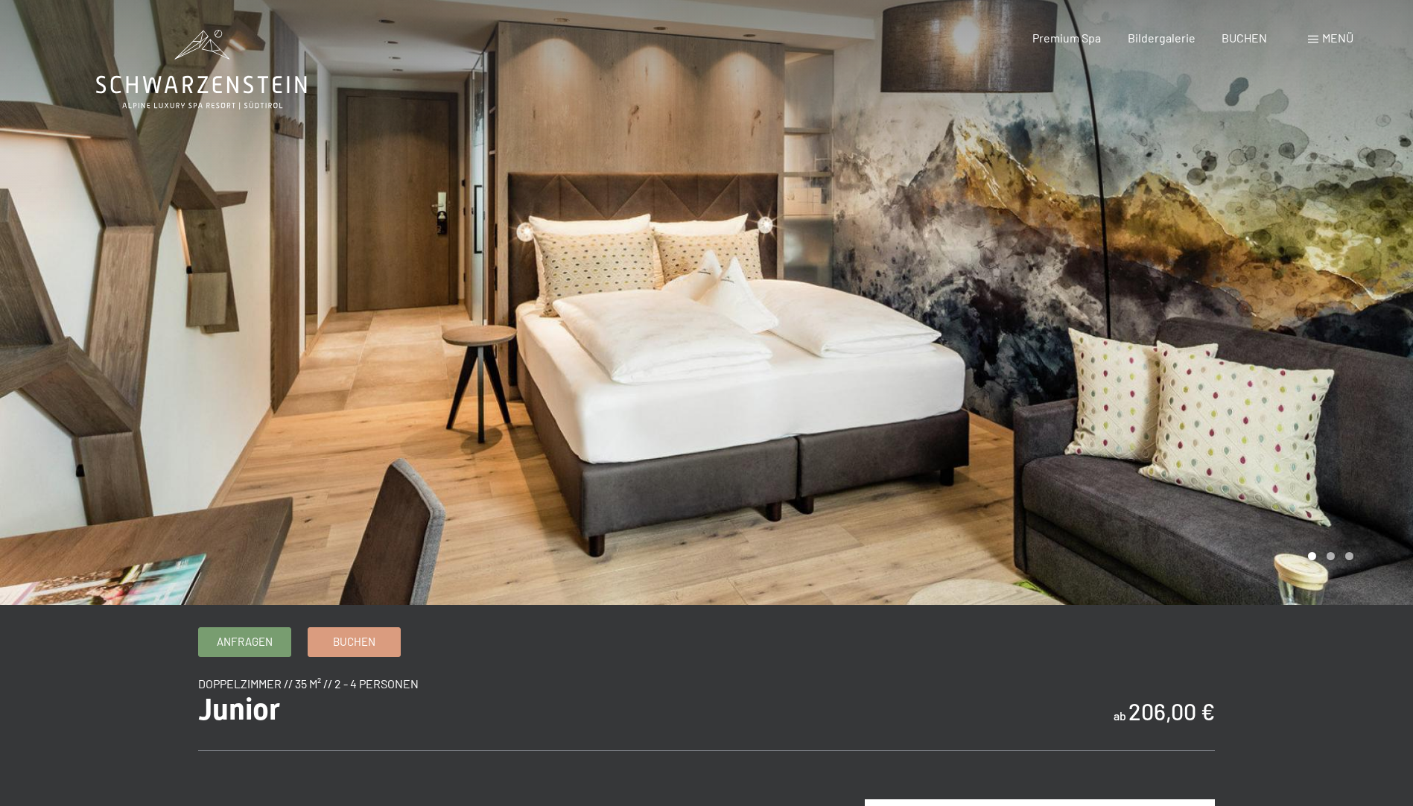
click at [1355, 294] on div at bounding box center [1060, 302] width 707 height 605
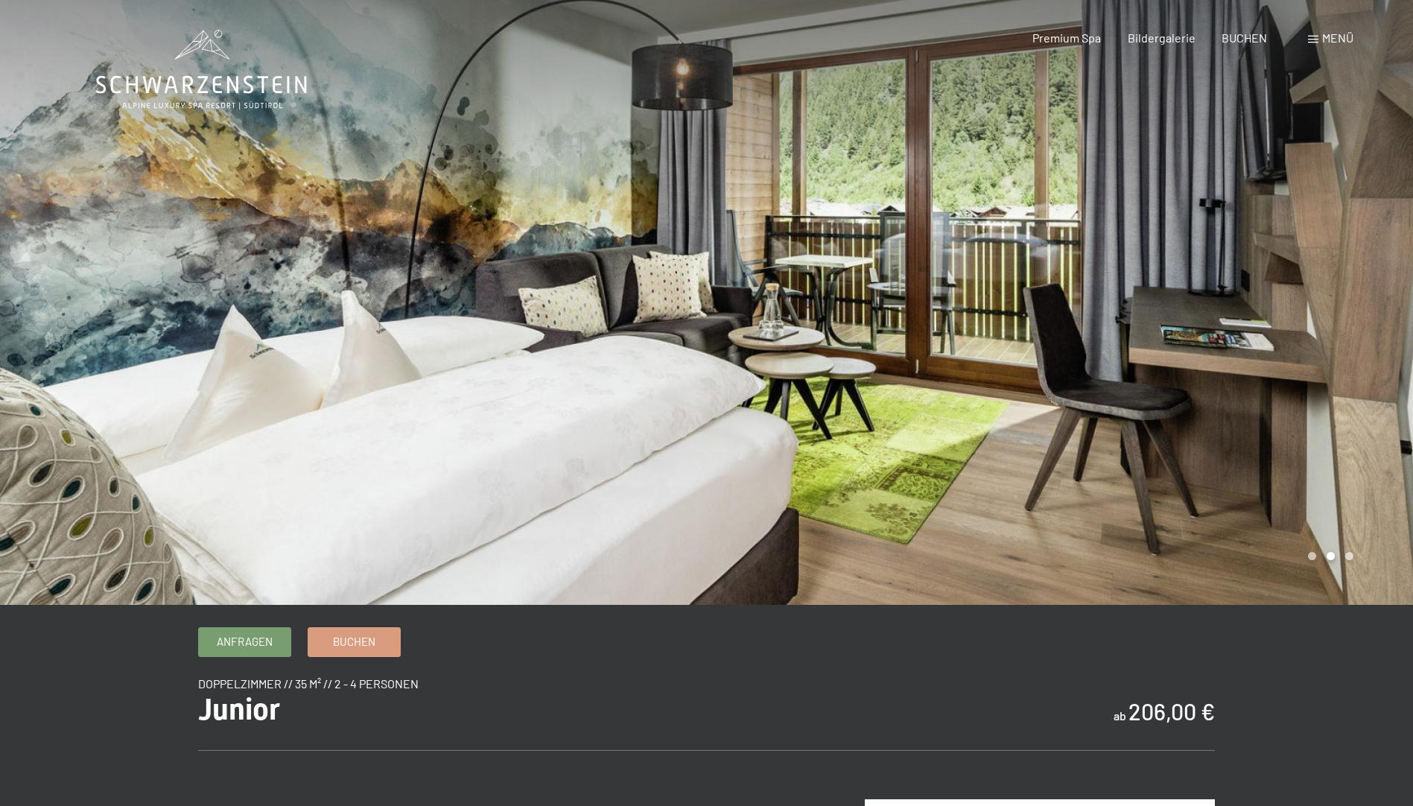
click at [1355, 294] on div at bounding box center [1060, 302] width 707 height 605
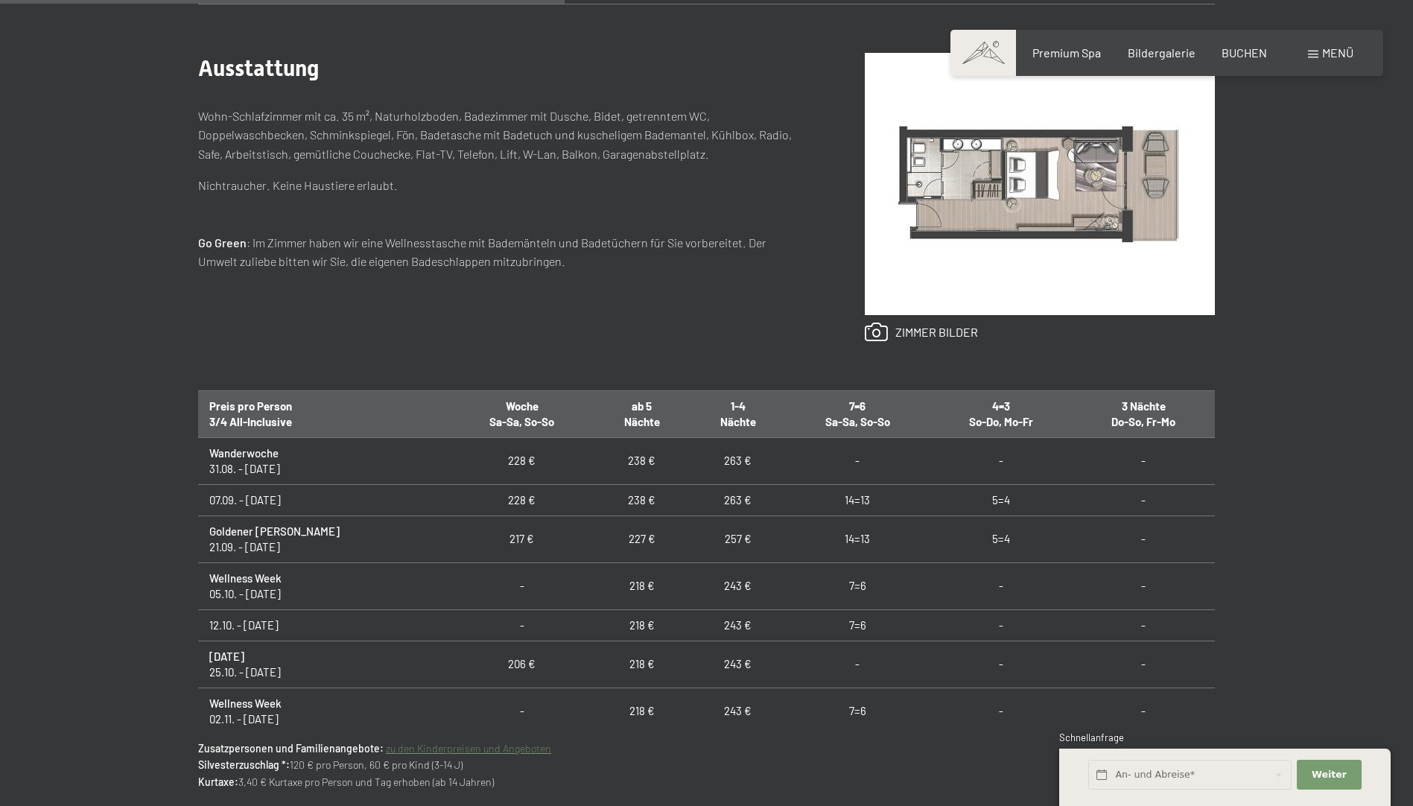
scroll to position [745, 0]
